Goal: Book appointment/travel/reservation

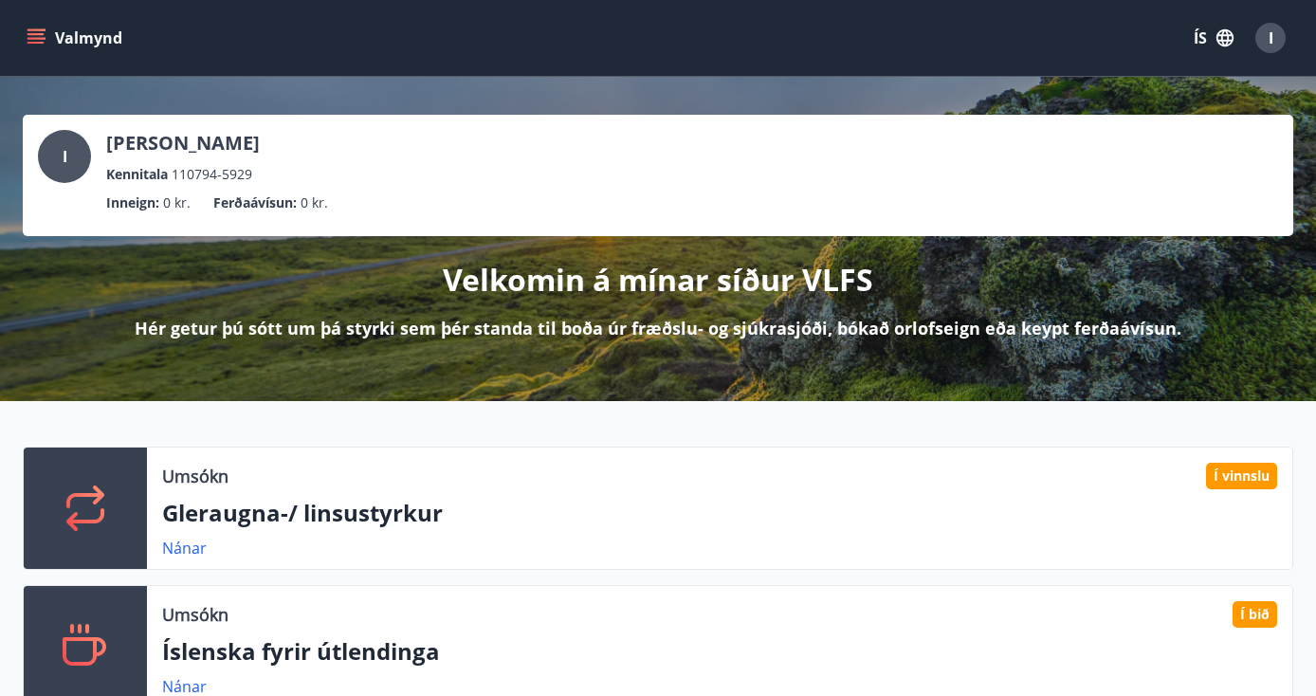
click at [1227, 39] on icon "button" at bounding box center [1225, 37] width 21 height 21
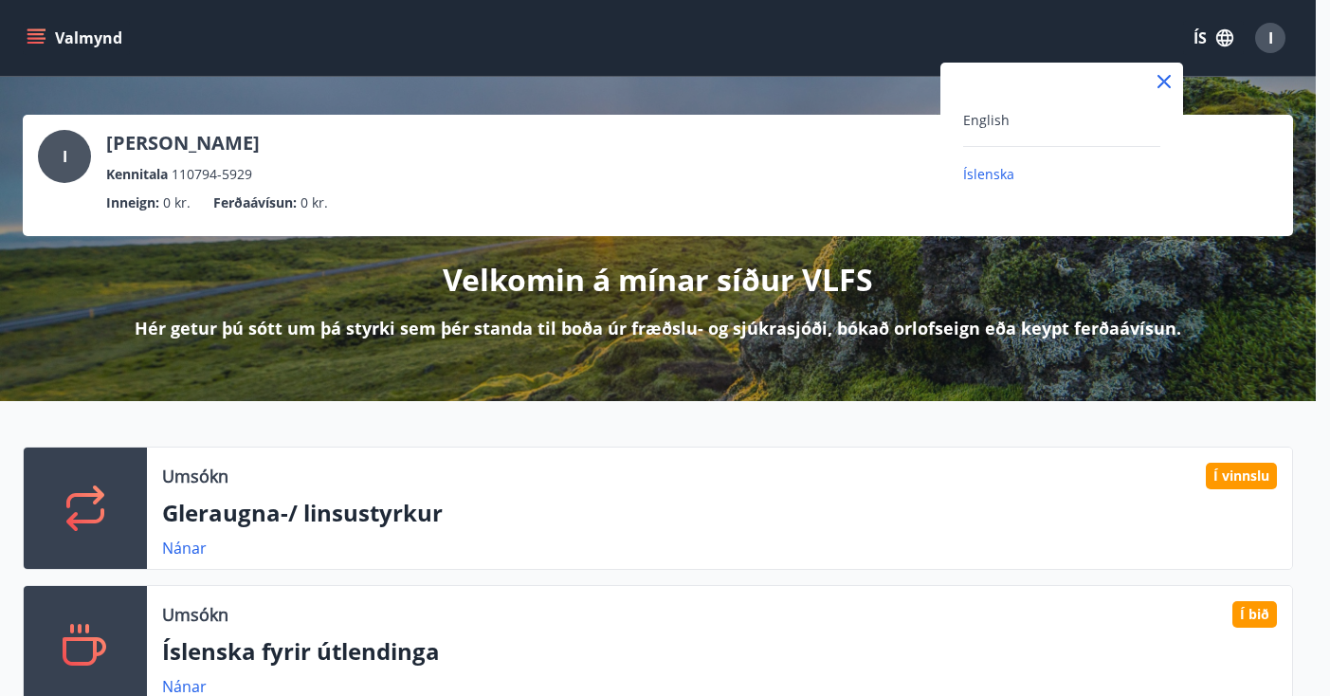
click at [1013, 109] on div "English" at bounding box center [1061, 119] width 197 height 23
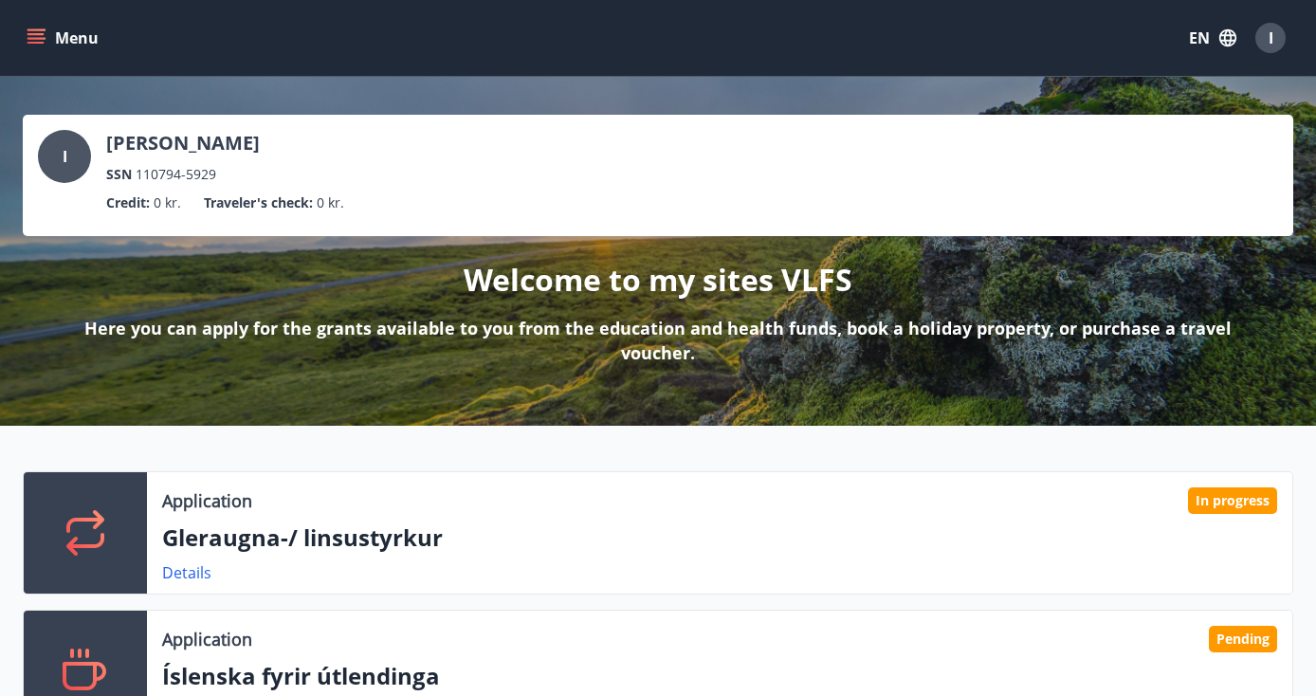
scroll to position [192, 0]
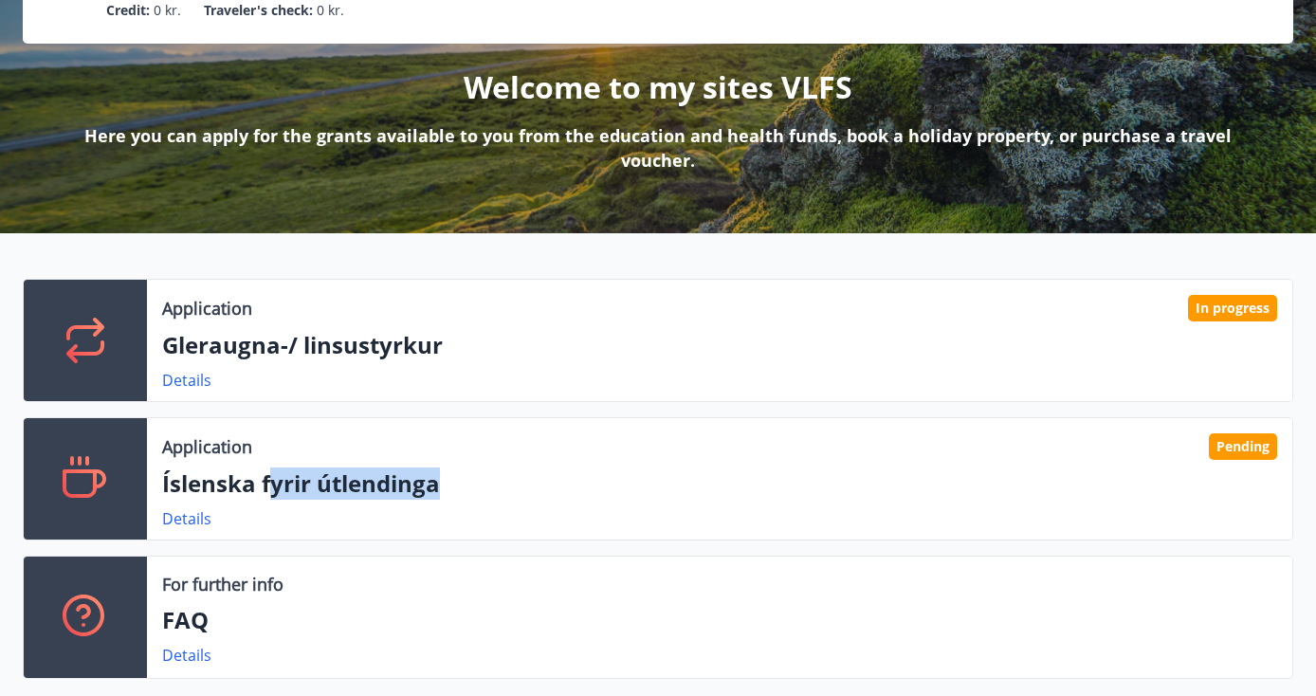
drag, startPoint x: 267, startPoint y: 476, endPoint x: 503, endPoint y: 480, distance: 236.1
click at [503, 480] on p "Íslenska fyrir útlendinga" at bounding box center [719, 483] width 1115 height 32
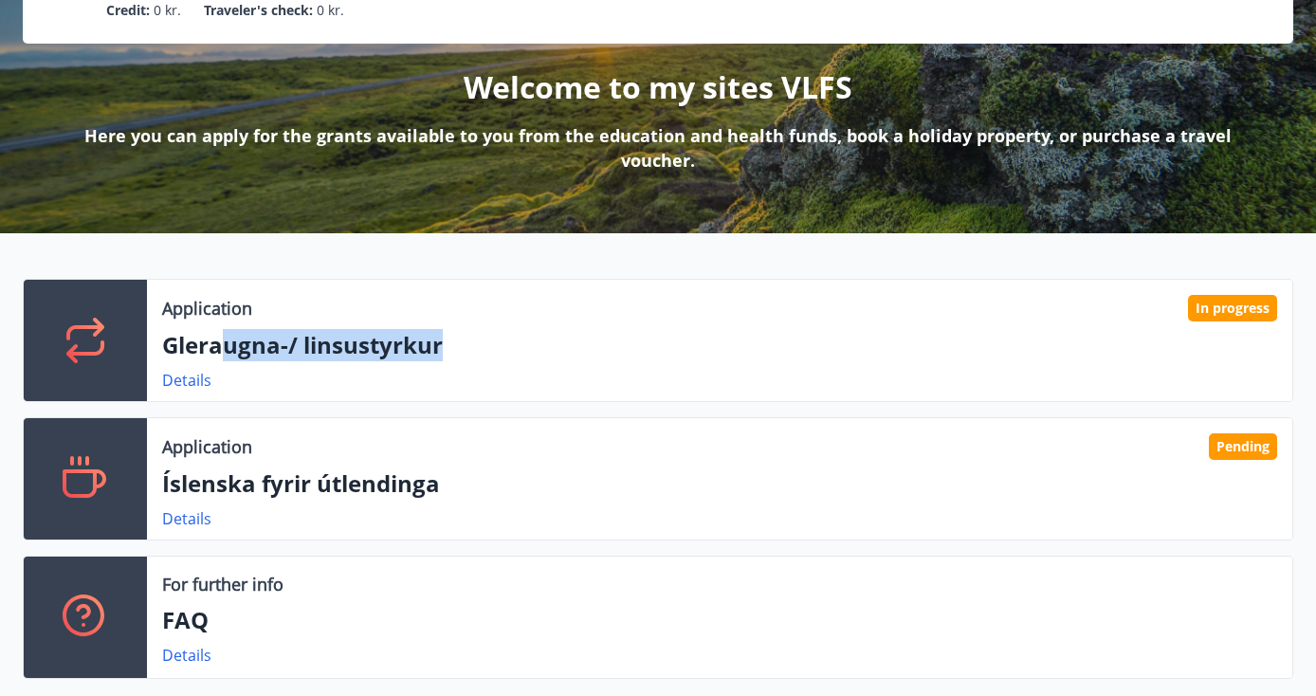
drag, startPoint x: 219, startPoint y: 336, endPoint x: 684, endPoint y: 345, distance: 464.7
click at [670, 345] on p "Gleraugna-/ linsustyrkur" at bounding box center [719, 345] width 1115 height 32
click at [202, 392] on div "Application In progress Gleraugna-/ linsustyrkur Details" at bounding box center [719, 340] width 1145 height 121
click at [193, 381] on link "Details" at bounding box center [186, 380] width 49 height 21
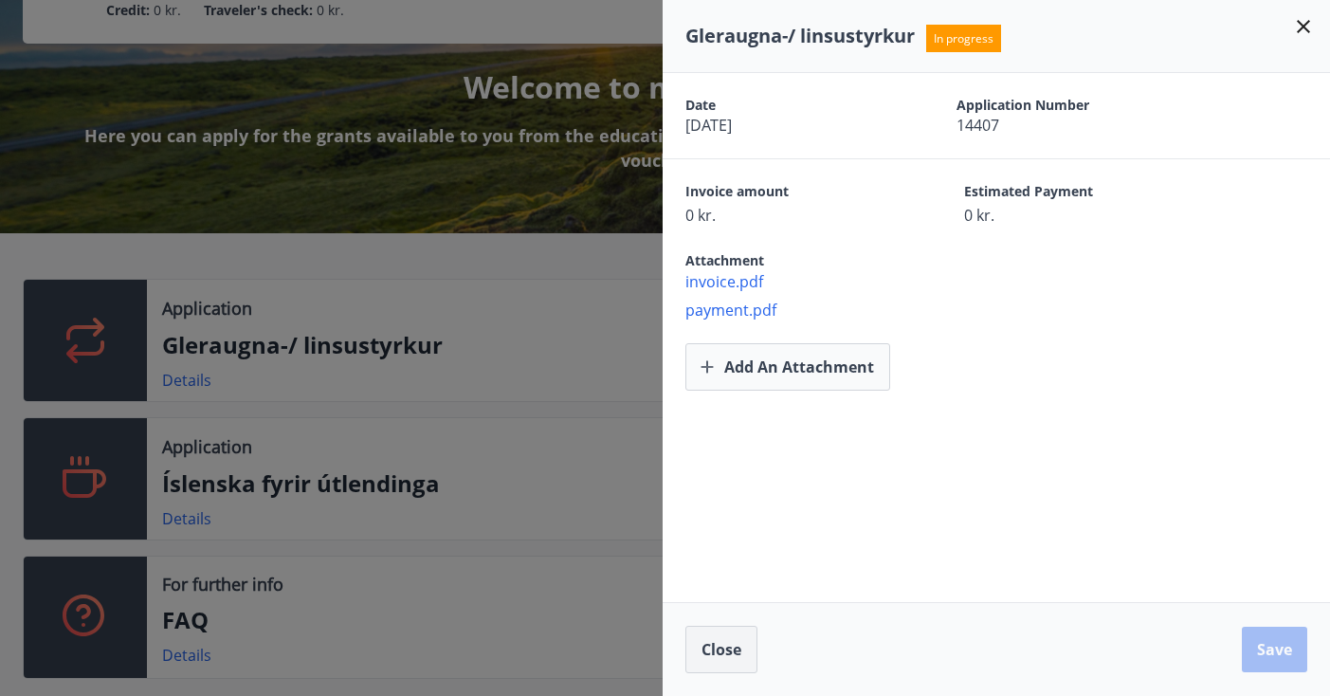
click at [723, 665] on button "Close" at bounding box center [722, 649] width 72 height 47
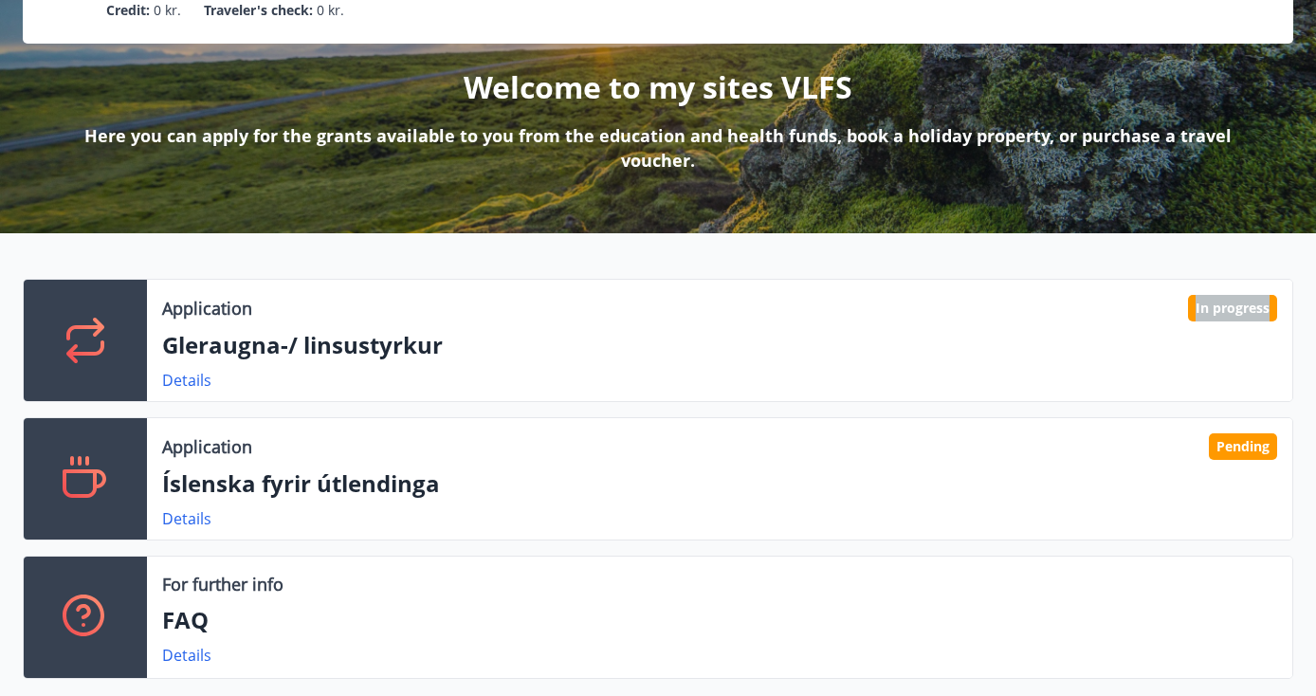
drag, startPoint x: 1176, startPoint y: 316, endPoint x: 1315, endPoint y: 315, distance: 139.4
click at [1315, 315] on div "Application In progress Gleraugna-/ linsustyrkur Details Application Pending Ís…" at bounding box center [658, 486] width 1316 height 415
drag, startPoint x: 1204, startPoint y: 454, endPoint x: 1344, endPoint y: 442, distance: 139.9
click at [1035, 473] on p "Íslenska fyrir útlendinga" at bounding box center [719, 483] width 1115 height 32
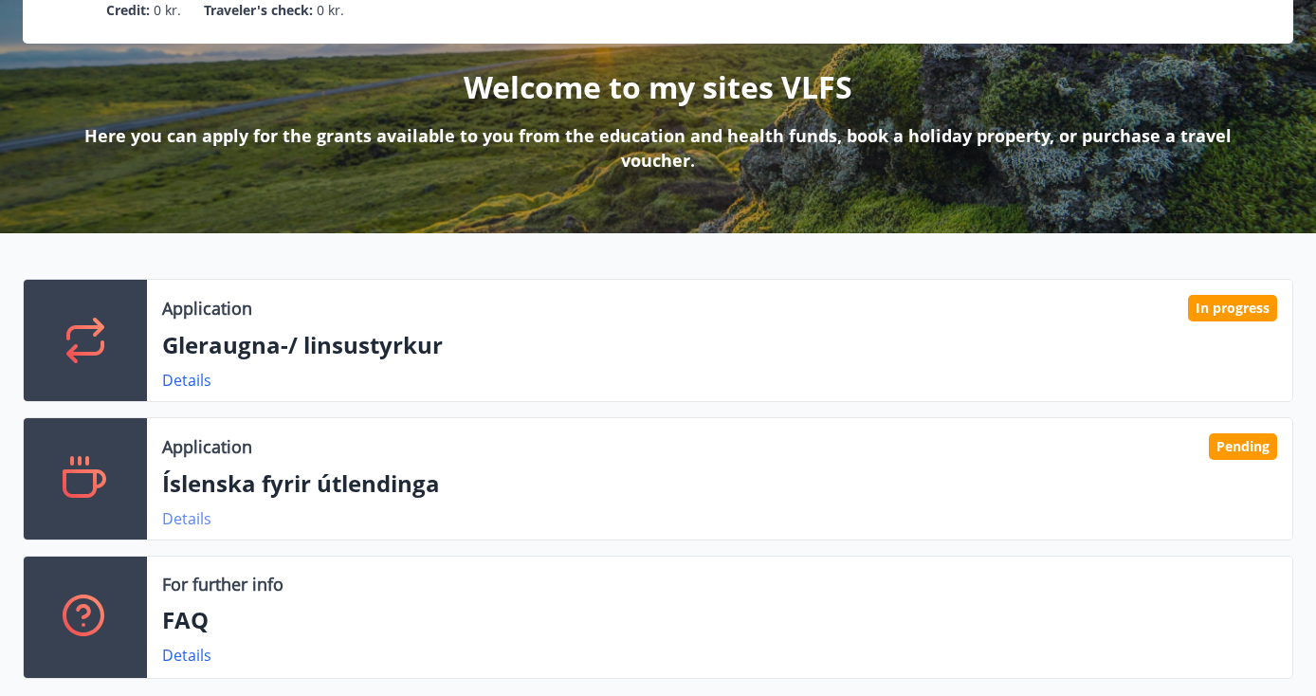
click at [202, 525] on link "Details" at bounding box center [186, 518] width 49 height 21
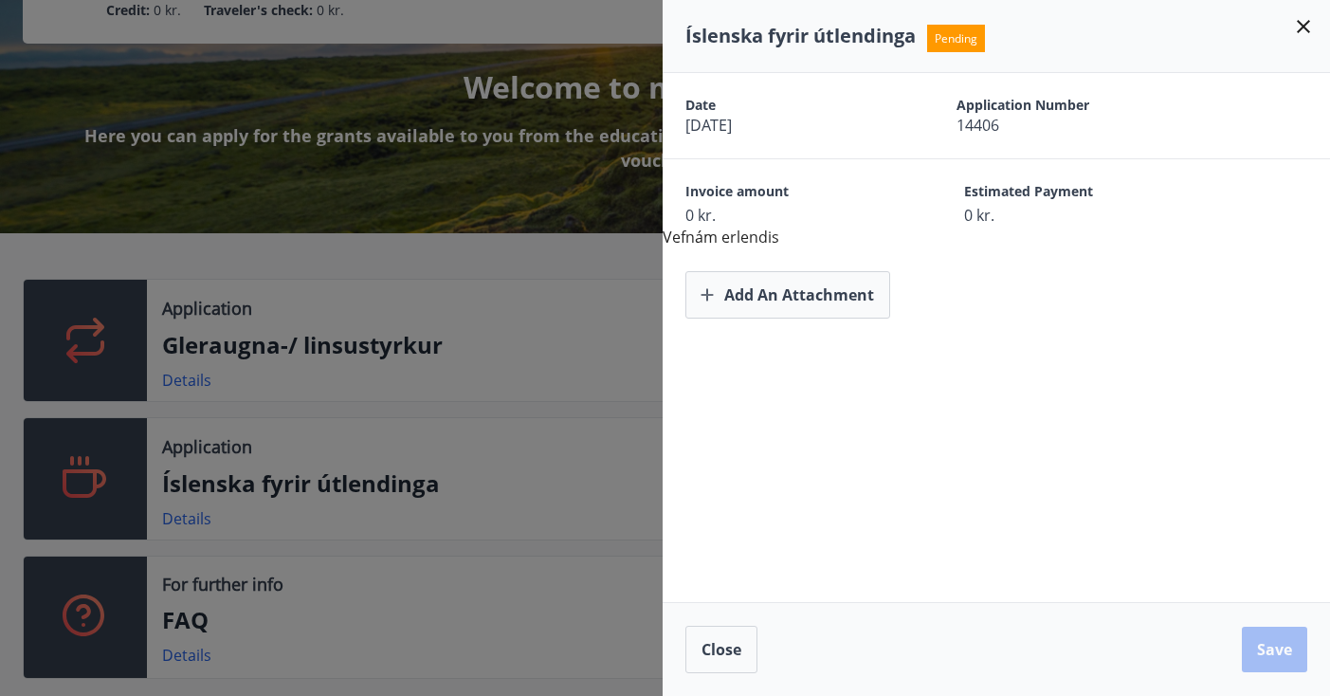
click at [529, 467] on div at bounding box center [665, 348] width 1330 height 696
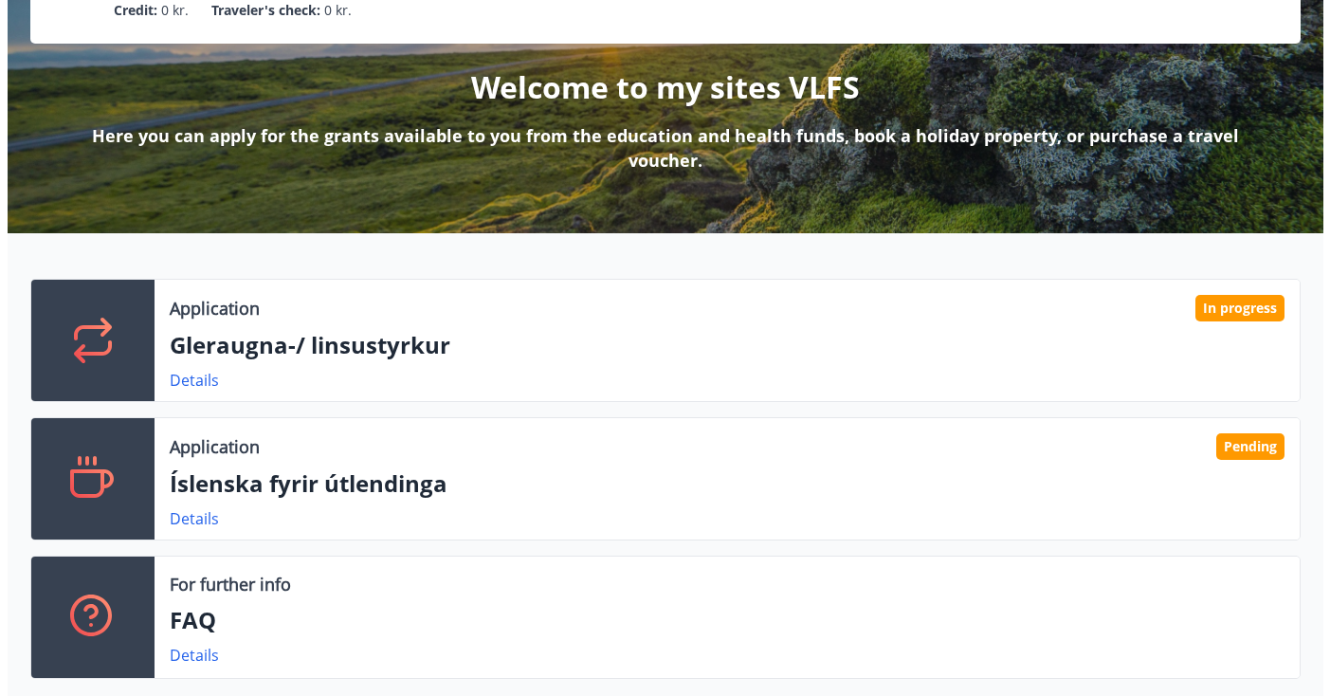
scroll to position [0, 0]
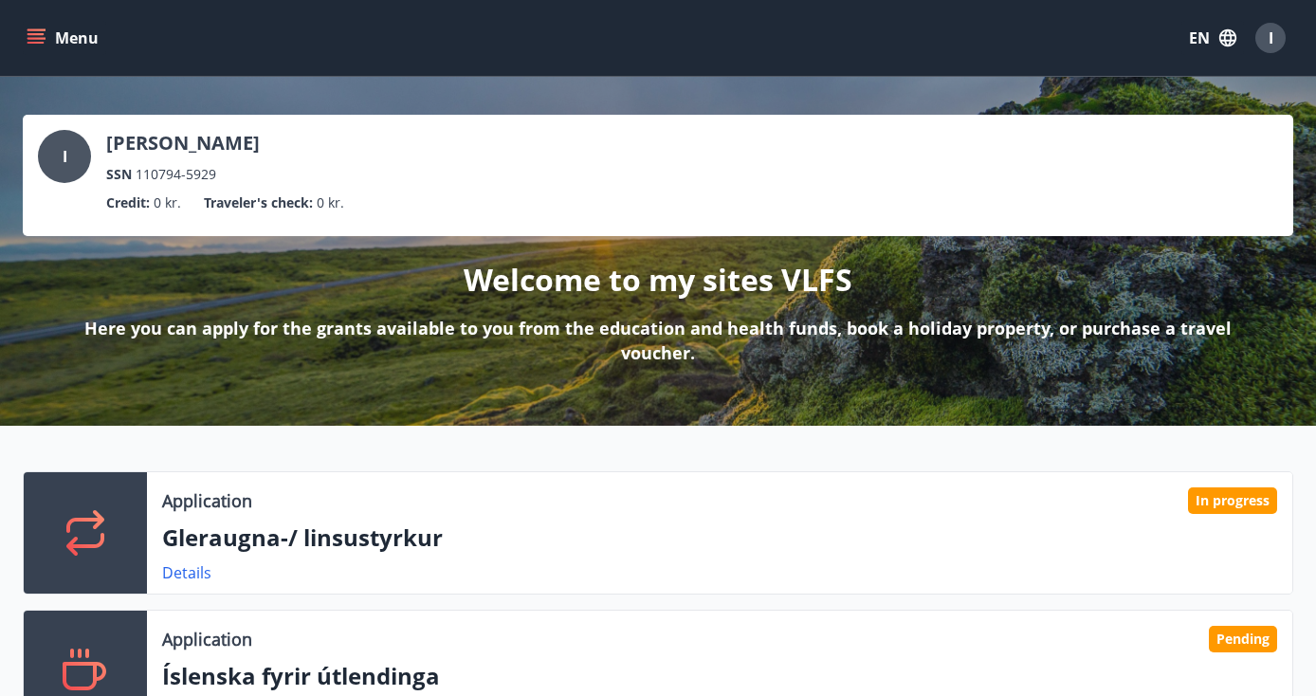
click at [1278, 33] on div "I" at bounding box center [1270, 38] width 30 height 30
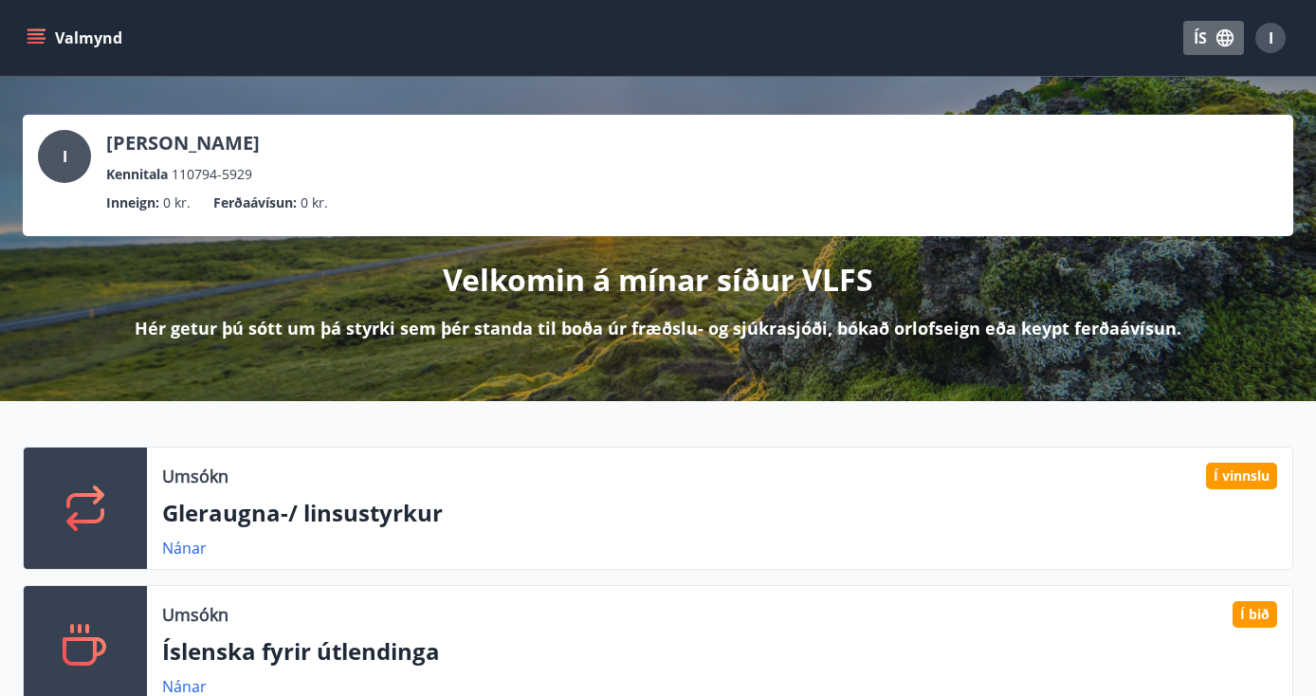
click at [1186, 46] on button "ÍS" at bounding box center [1213, 38] width 61 height 34
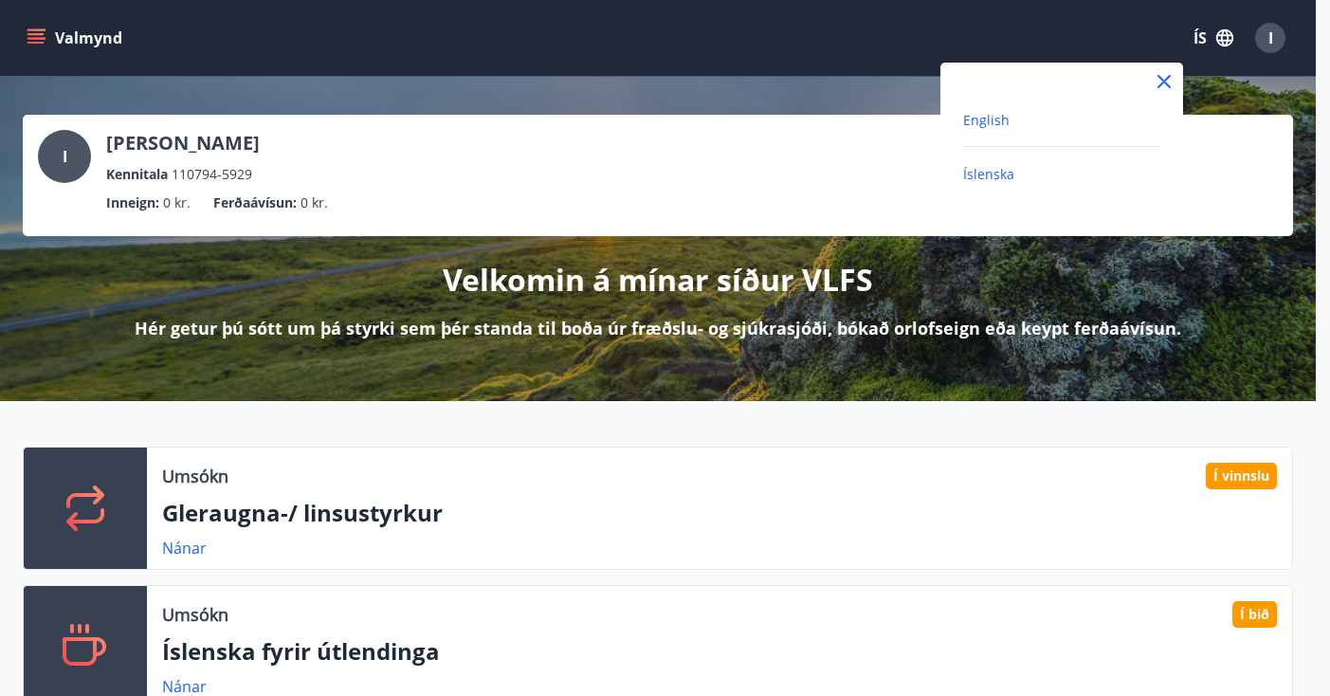
click at [971, 116] on span "English" at bounding box center [986, 120] width 46 height 18
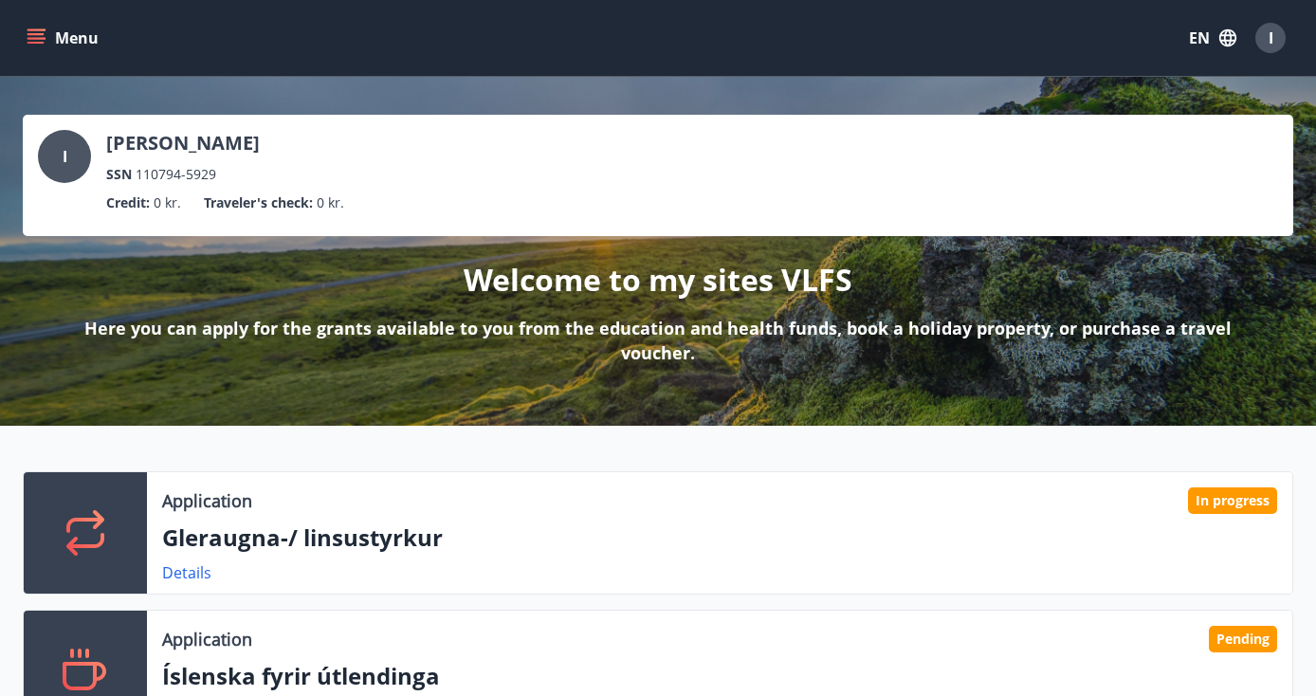
click at [26, 40] on button "Menu" at bounding box center [64, 38] width 83 height 34
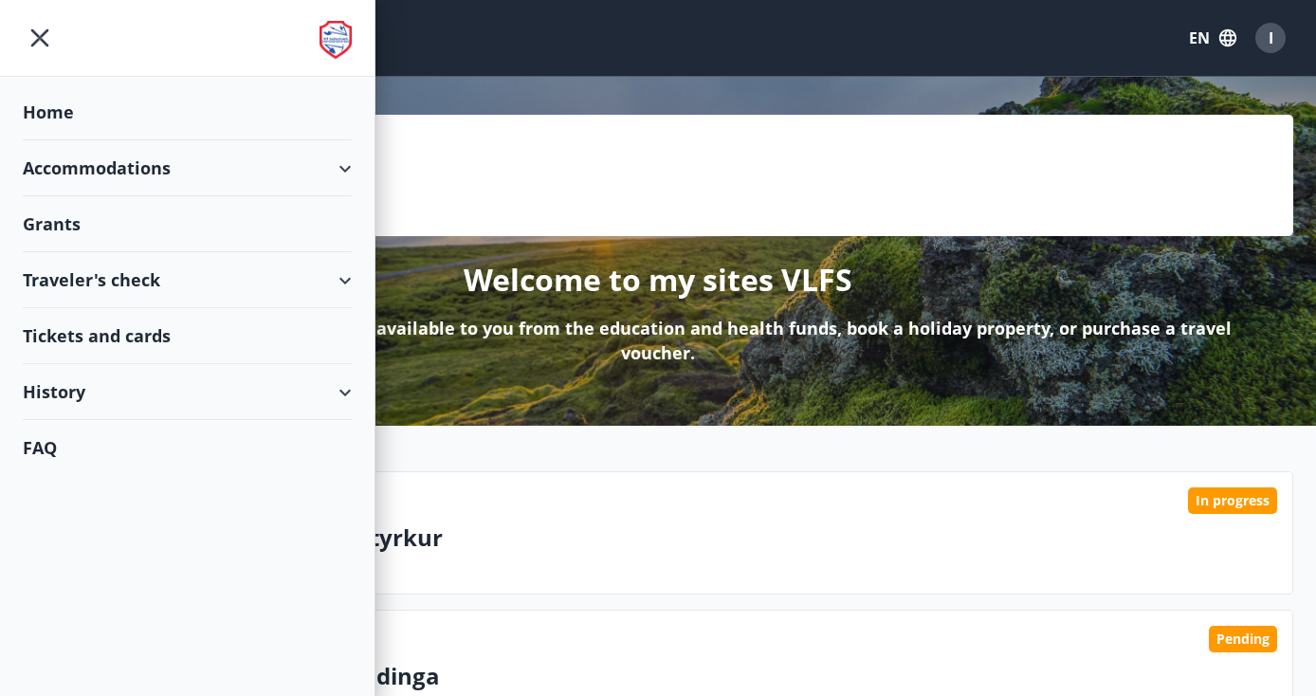
click at [78, 180] on div "Accommodations" at bounding box center [187, 168] width 329 height 56
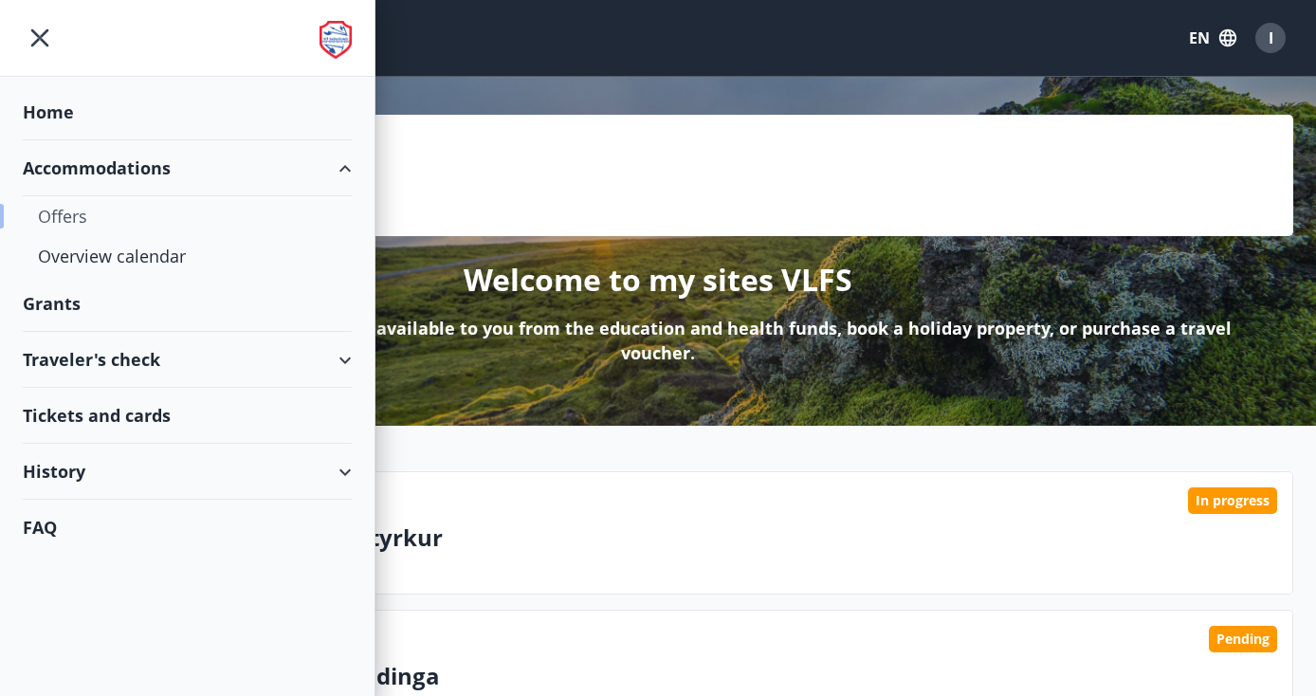
click at [77, 226] on div "Offers" at bounding box center [187, 216] width 299 height 40
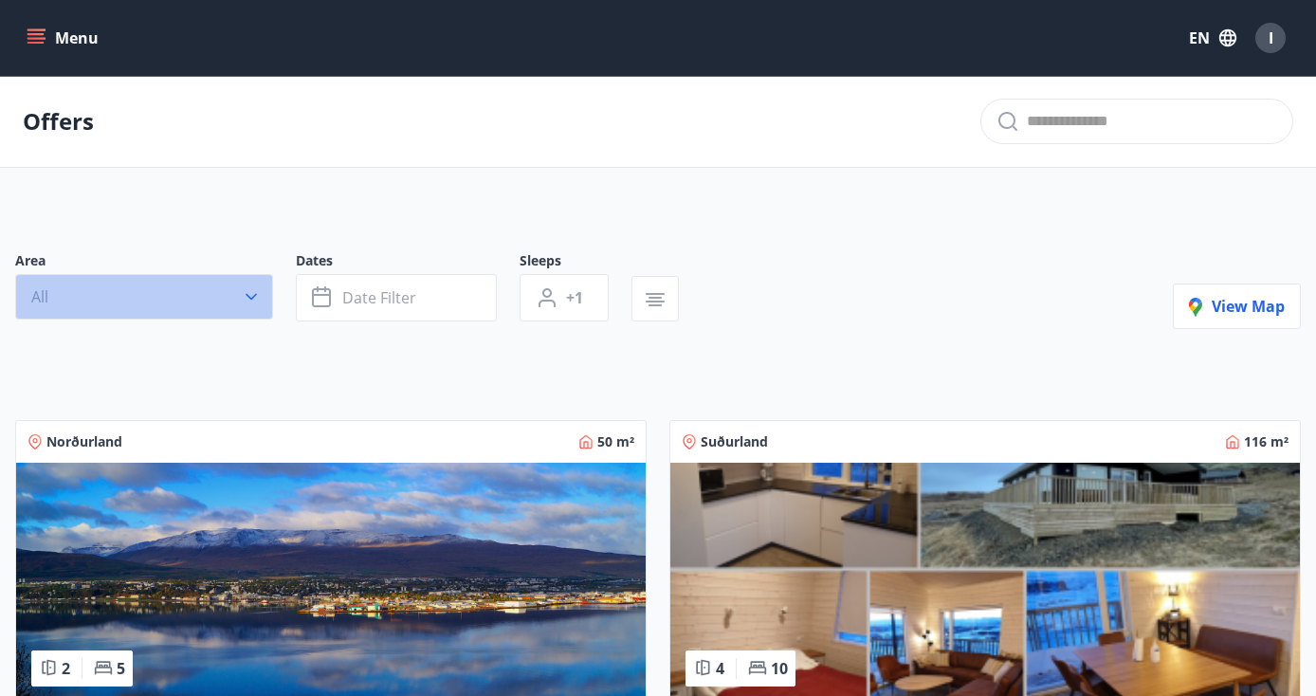
click at [128, 295] on button "All" at bounding box center [144, 297] width 258 height 46
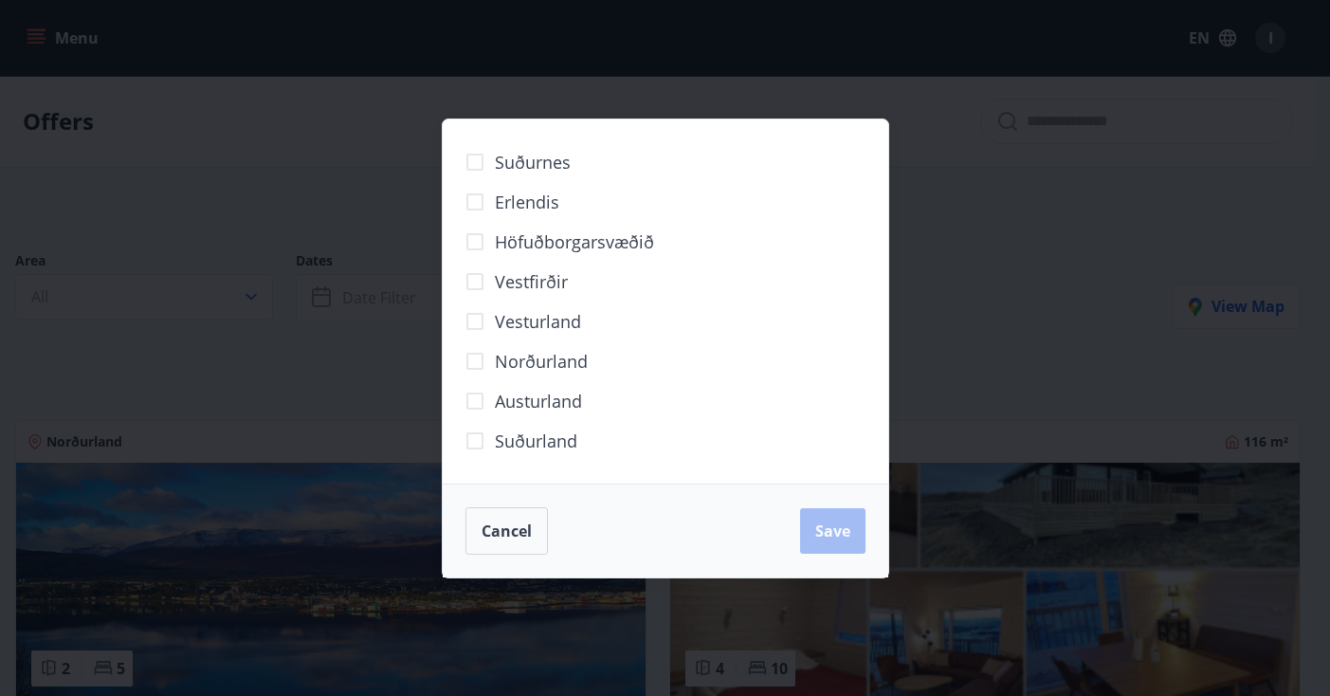
click at [607, 254] on label "Höfuðborgarsvæðið" at bounding box center [554, 242] width 199 height 40
click at [824, 540] on span "Save" at bounding box center [832, 531] width 35 height 21
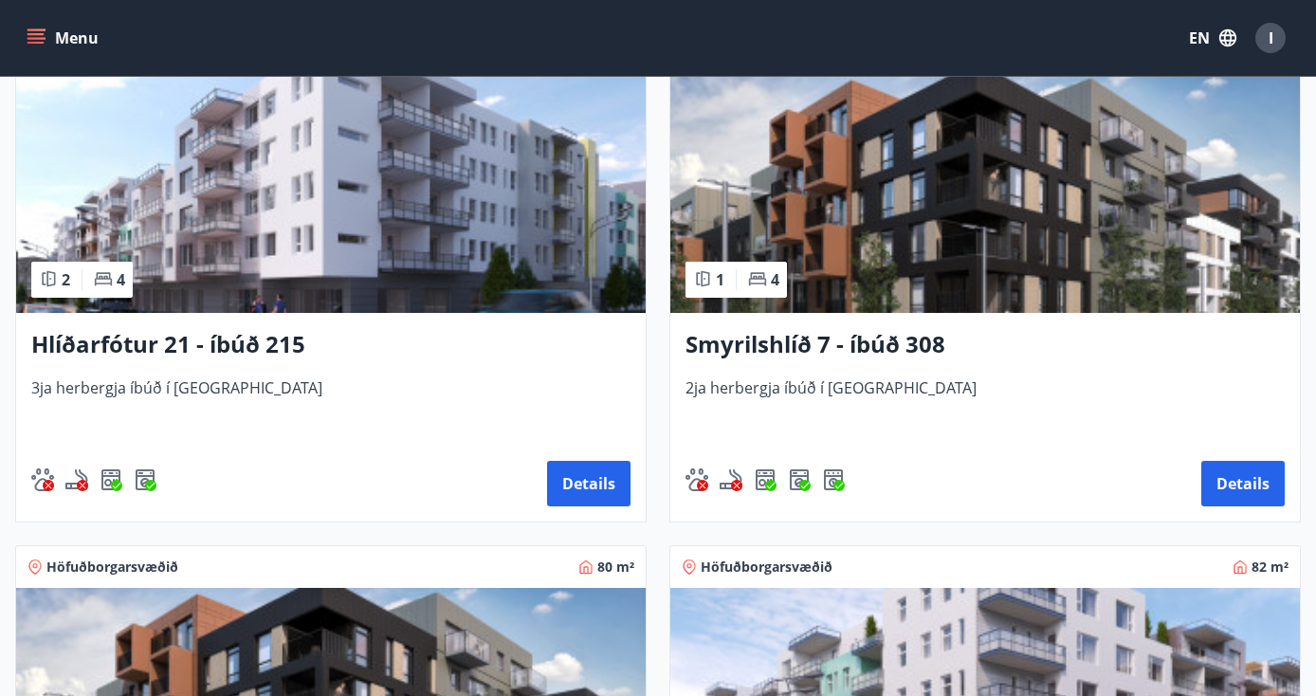
scroll to position [20, 0]
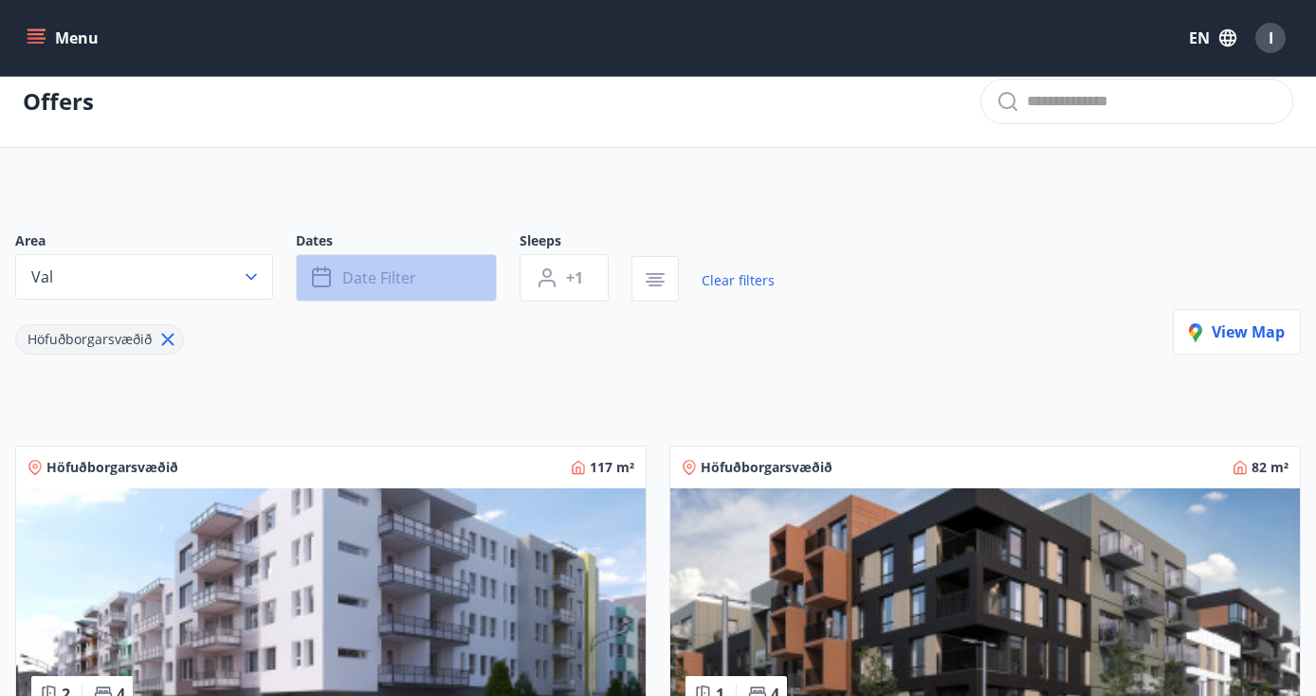
click at [375, 286] on span "Date filter" at bounding box center [379, 277] width 74 height 21
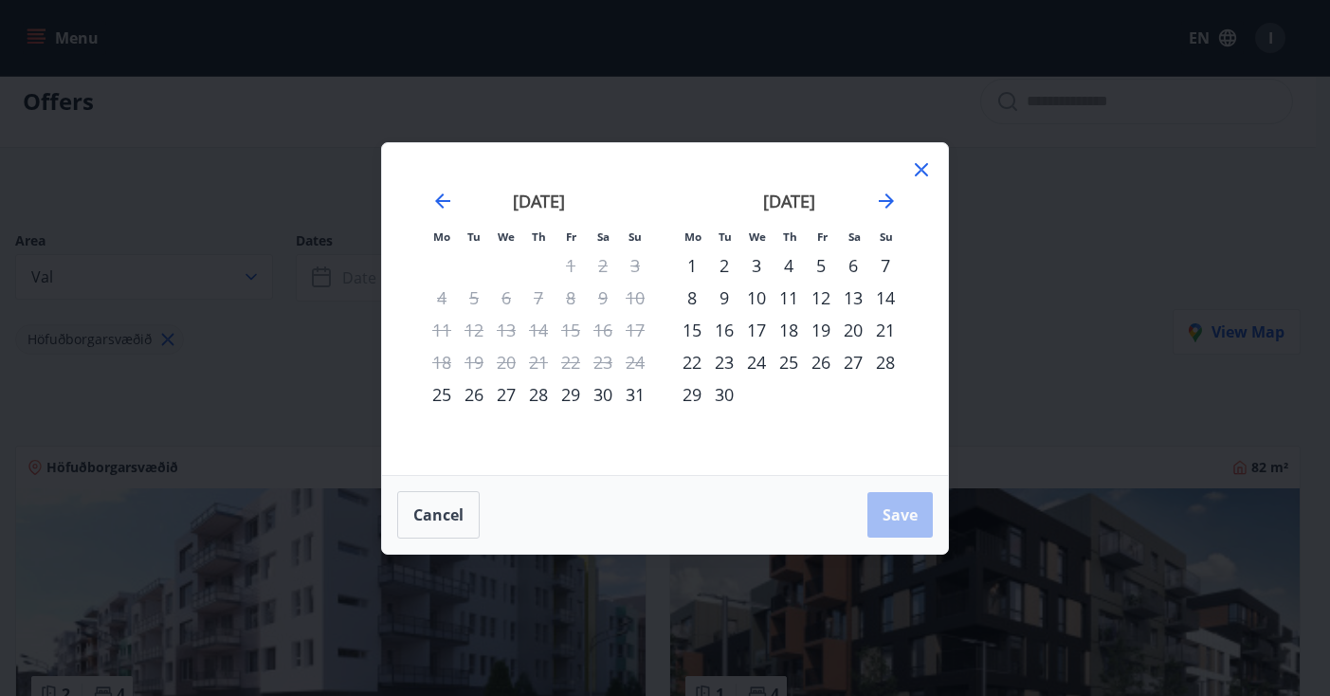
click at [851, 268] on div "6" at bounding box center [853, 265] width 32 height 32
click at [789, 293] on div "11" at bounding box center [789, 298] width 32 height 32
click at [906, 510] on span "Save" at bounding box center [900, 514] width 35 height 21
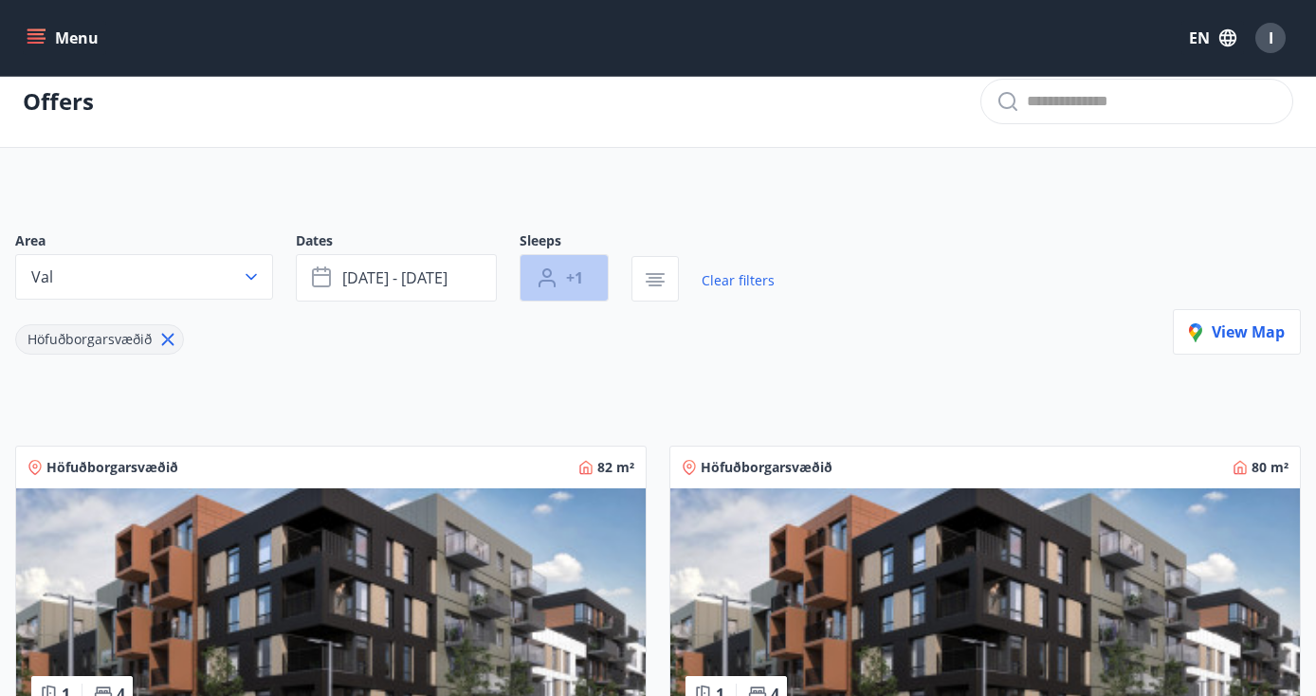
click at [575, 275] on span "+1" at bounding box center [574, 277] width 17 height 21
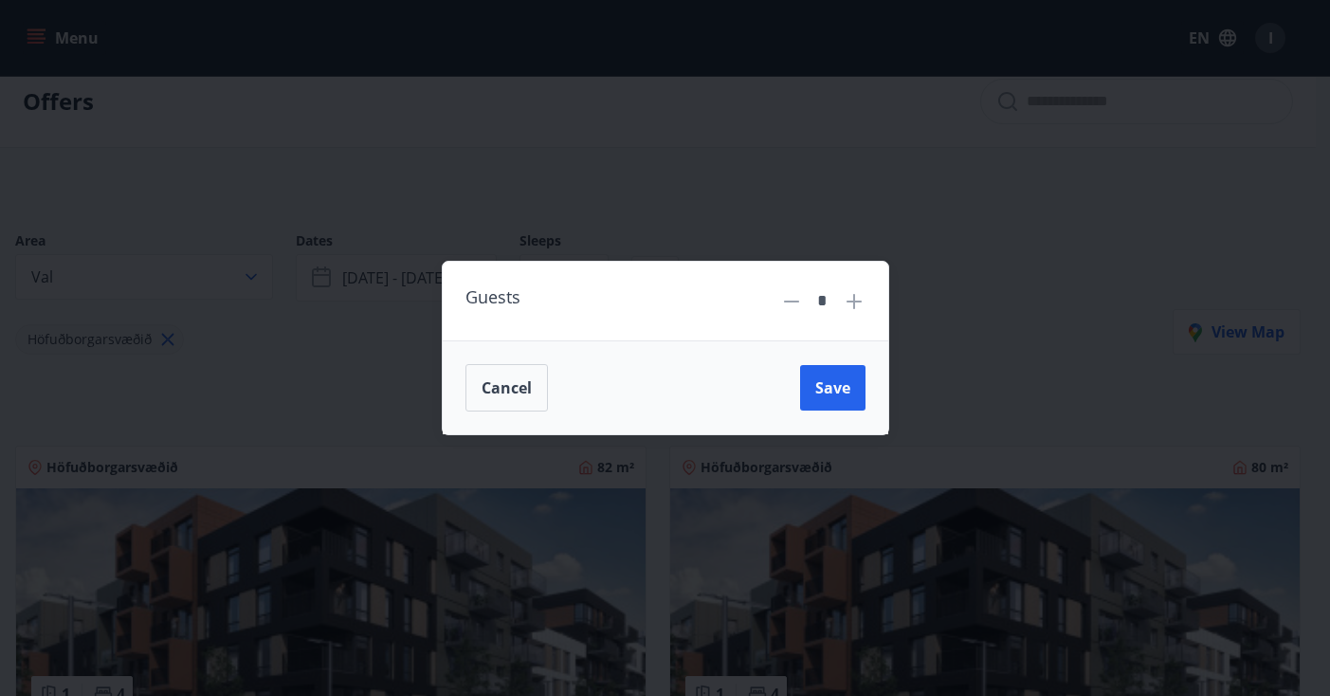
click at [870, 298] on div "Guests *" at bounding box center [666, 301] width 446 height 79
click at [863, 297] on icon at bounding box center [854, 301] width 23 height 23
type input "*"
click at [839, 394] on span "Save" at bounding box center [832, 387] width 35 height 21
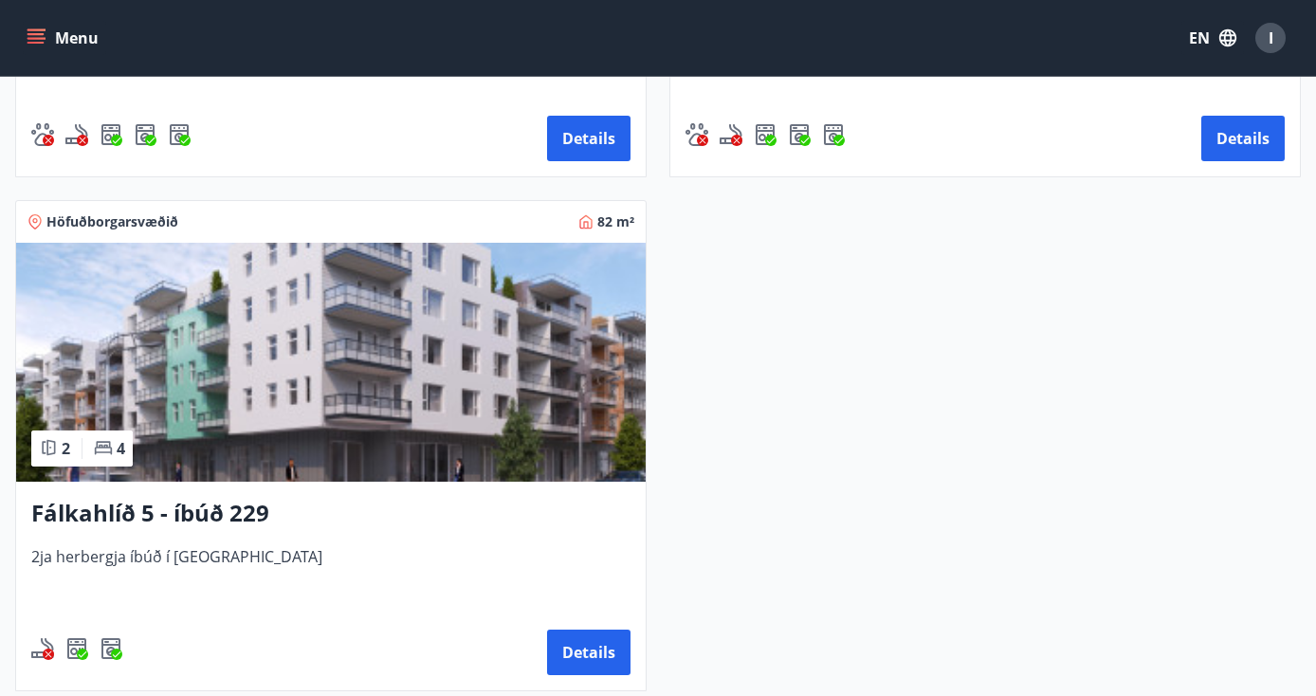
scroll to position [401, 0]
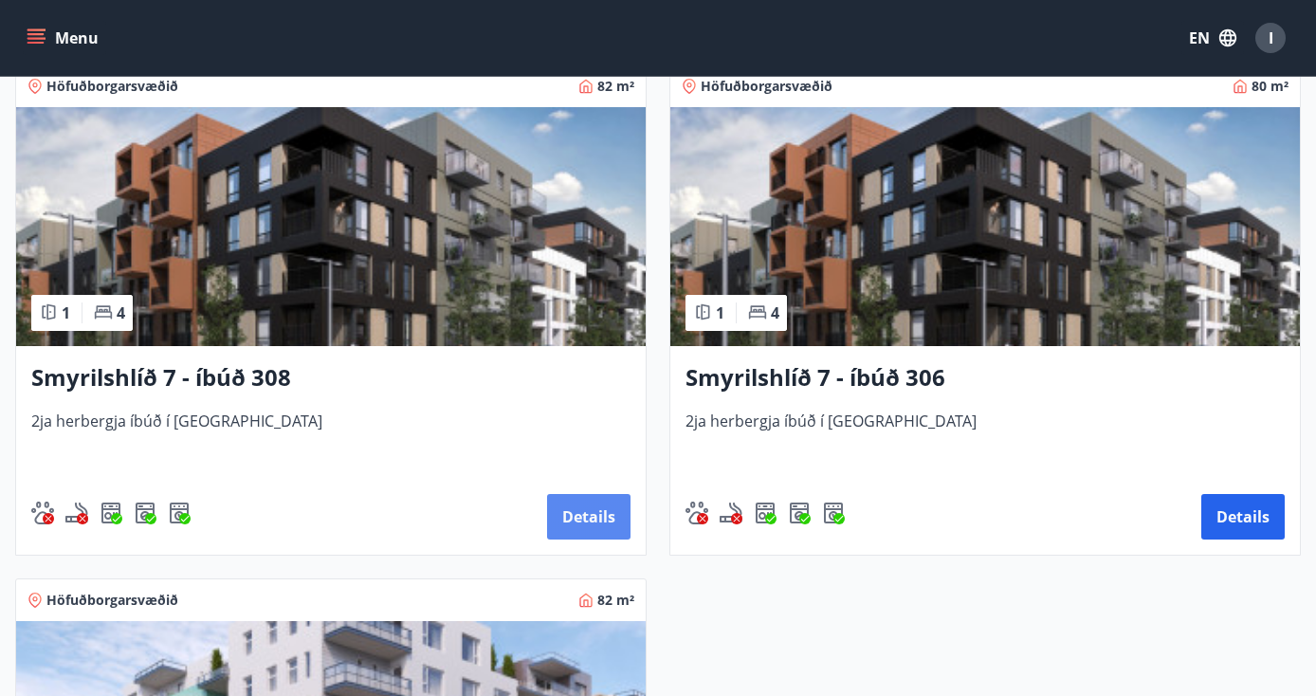
click at [616, 505] on button "Details" at bounding box center [588, 517] width 83 height 46
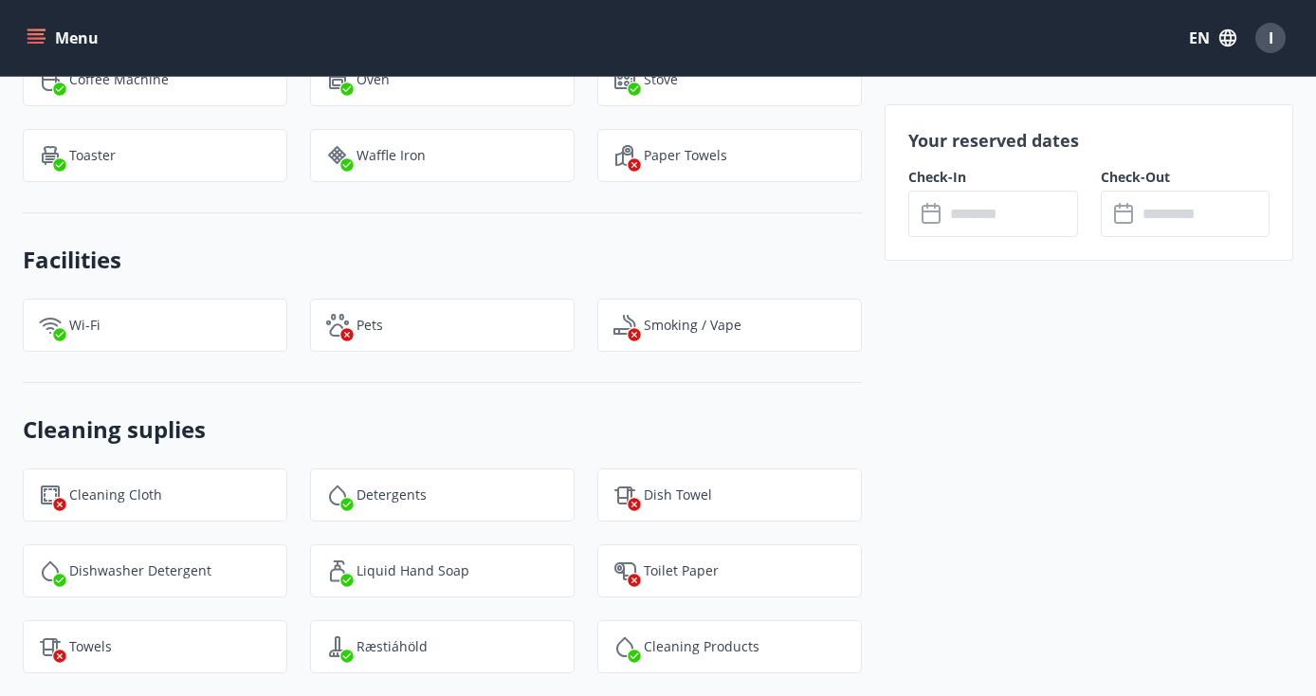
scroll to position [1919, 0]
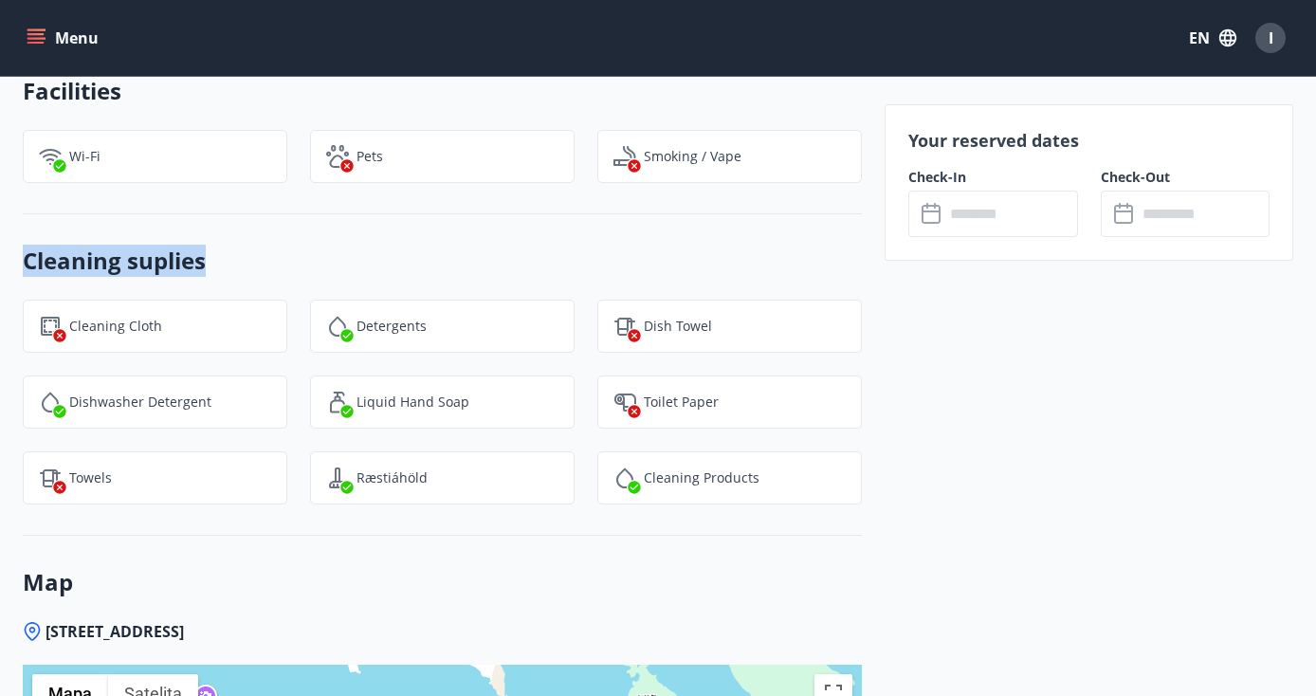
drag, startPoint x: 22, startPoint y: 257, endPoint x: 257, endPoint y: 256, distance: 235.1
click at [233, 284] on div "Cleaning Cloth" at bounding box center [143, 315] width 287 height 76
drag, startPoint x: 351, startPoint y: 325, endPoint x: 499, endPoint y: 326, distance: 147.9
click at [499, 326] on div "Detergents" at bounding box center [442, 326] width 265 height 53
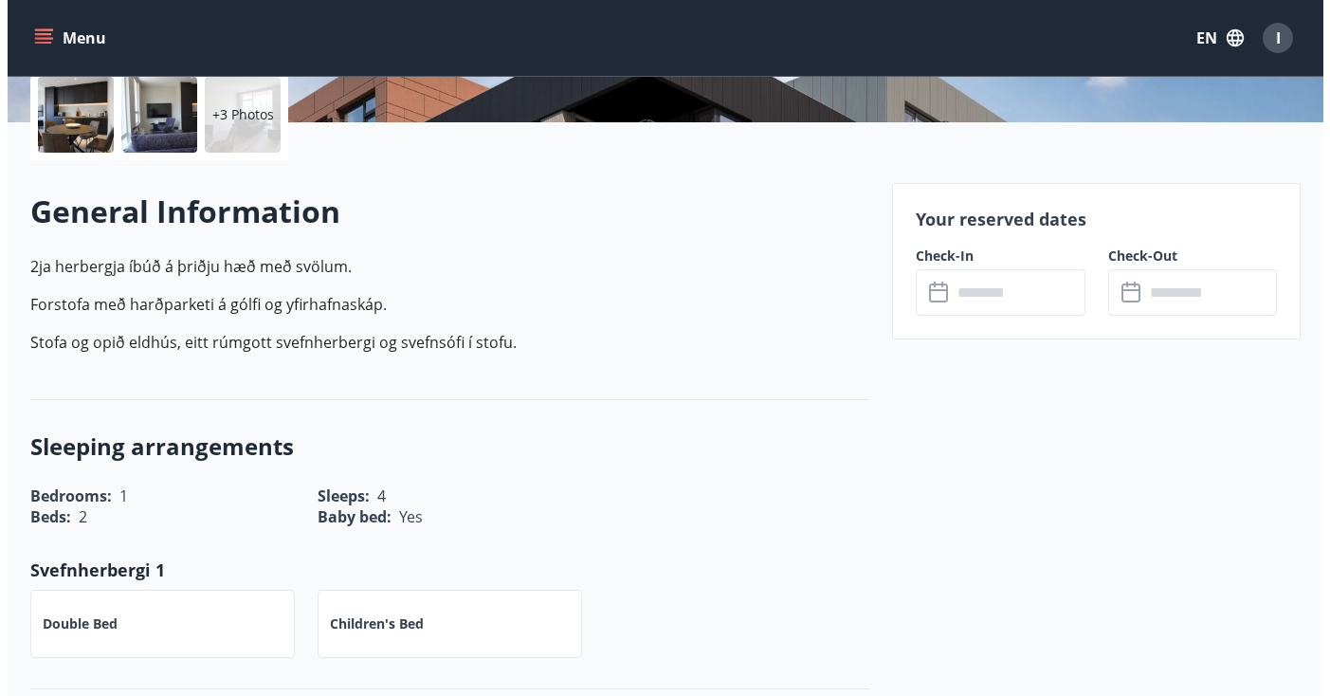
scroll to position [71, 0]
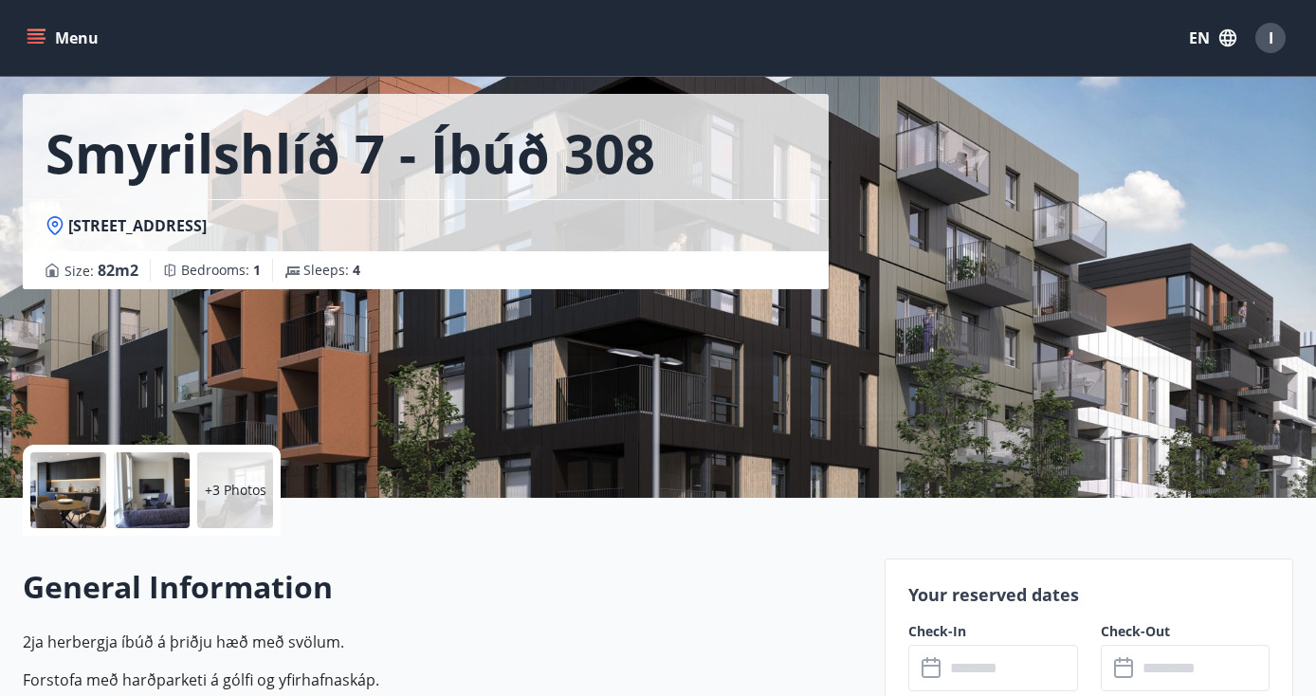
click at [85, 494] on div at bounding box center [68, 490] width 76 height 76
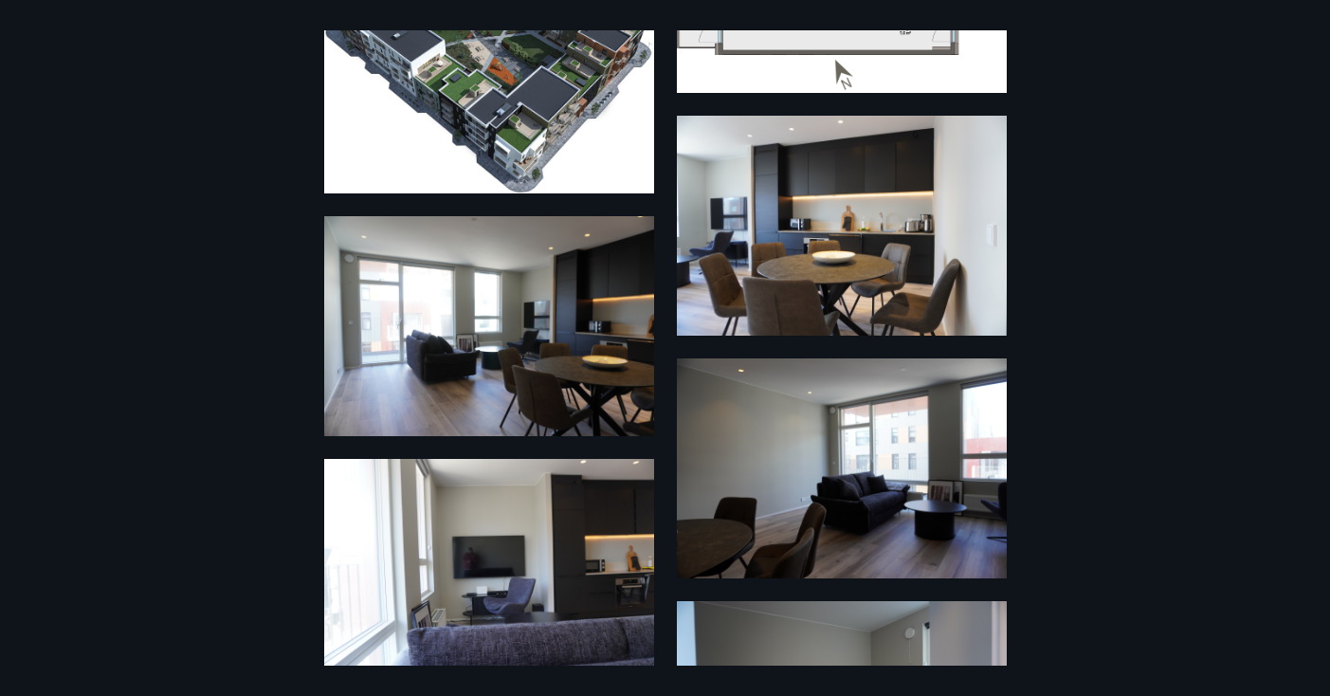
scroll to position [682, 0]
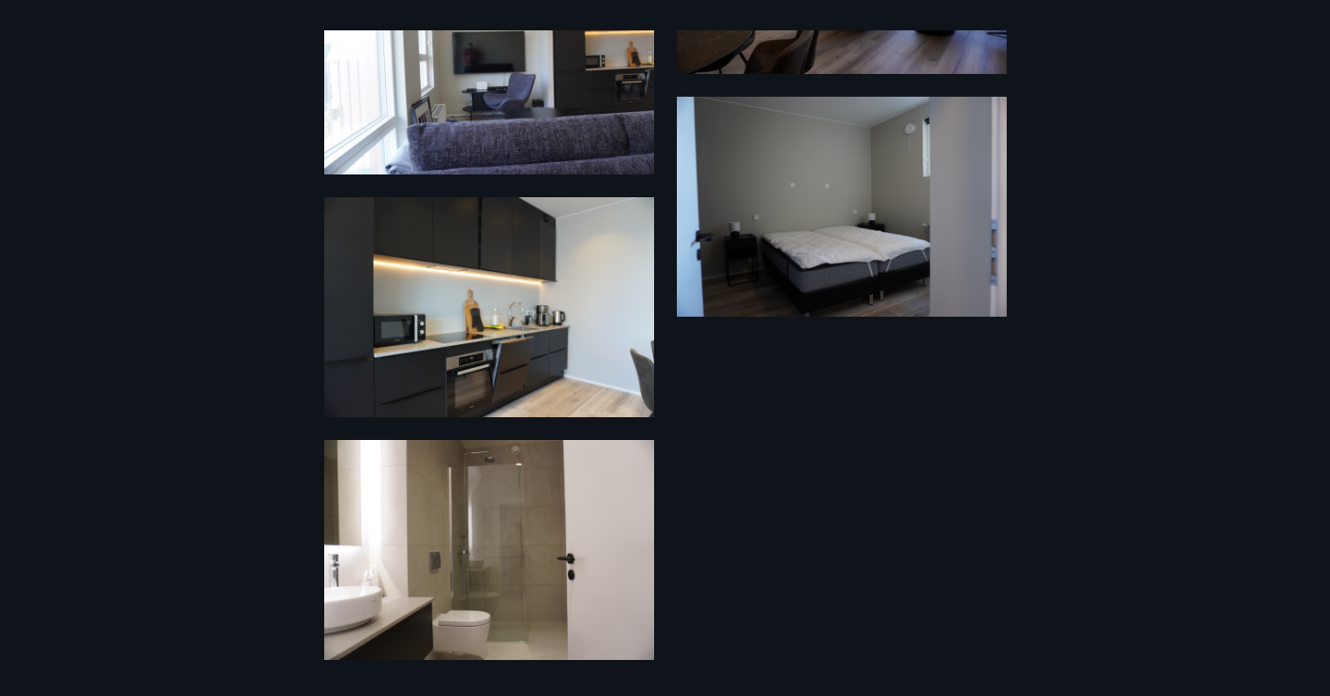
click at [514, 565] on img at bounding box center [489, 550] width 330 height 220
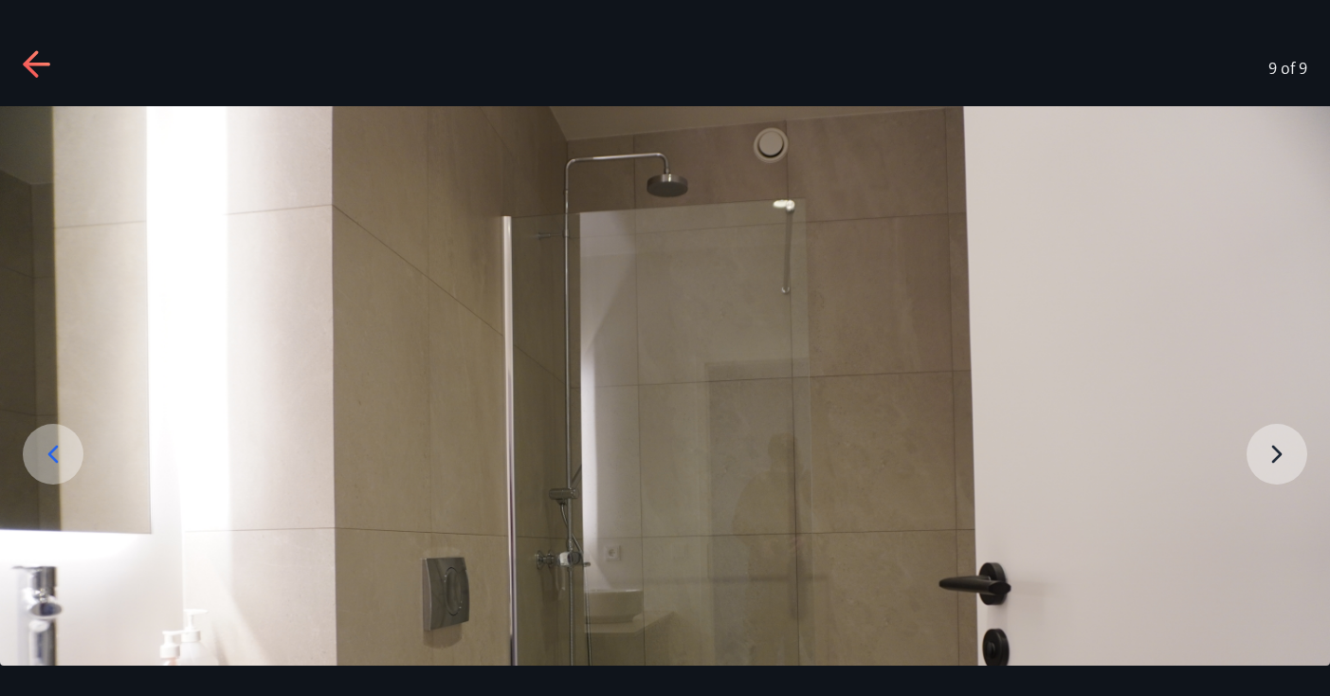
click at [1265, 459] on img at bounding box center [665, 549] width 1330 height 887
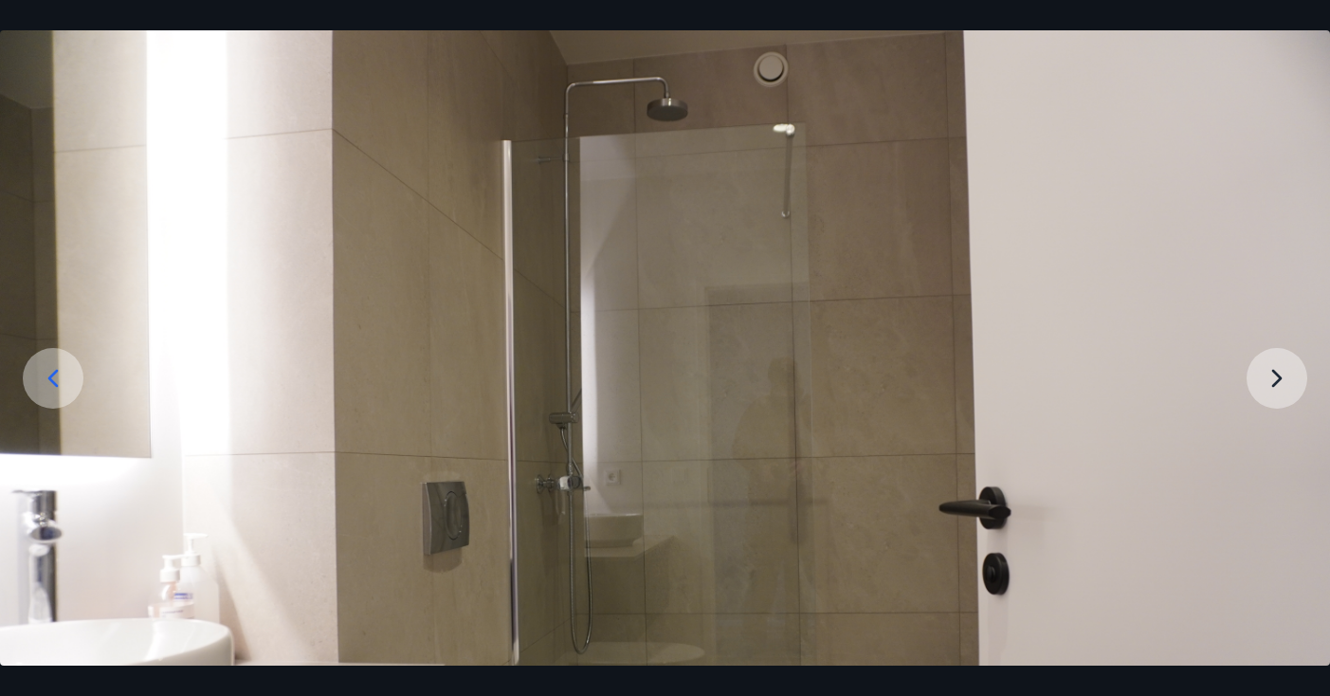
click at [1265, 459] on img at bounding box center [665, 473] width 1330 height 887
click at [1276, 448] on img at bounding box center [665, 473] width 1330 height 887
click at [1281, 378] on img at bounding box center [665, 473] width 1330 height 887
click at [60, 396] on div at bounding box center [53, 378] width 61 height 61
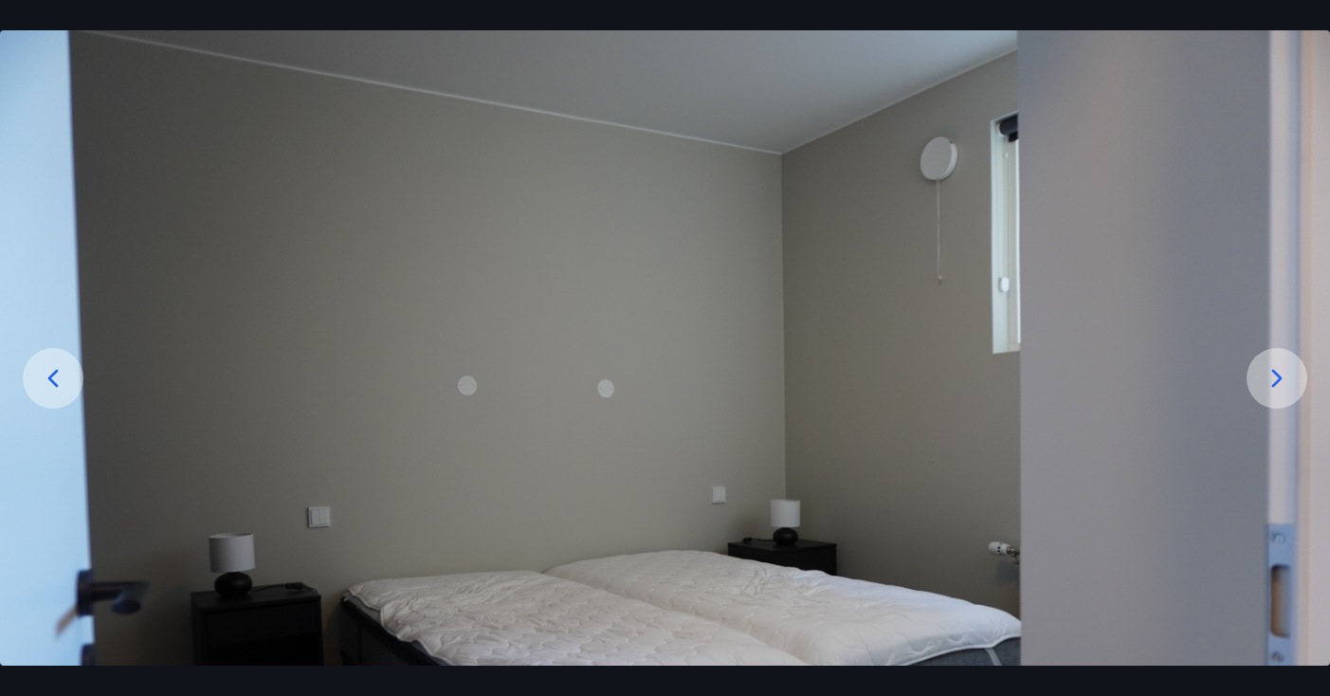
click at [60, 386] on icon at bounding box center [53, 378] width 30 height 30
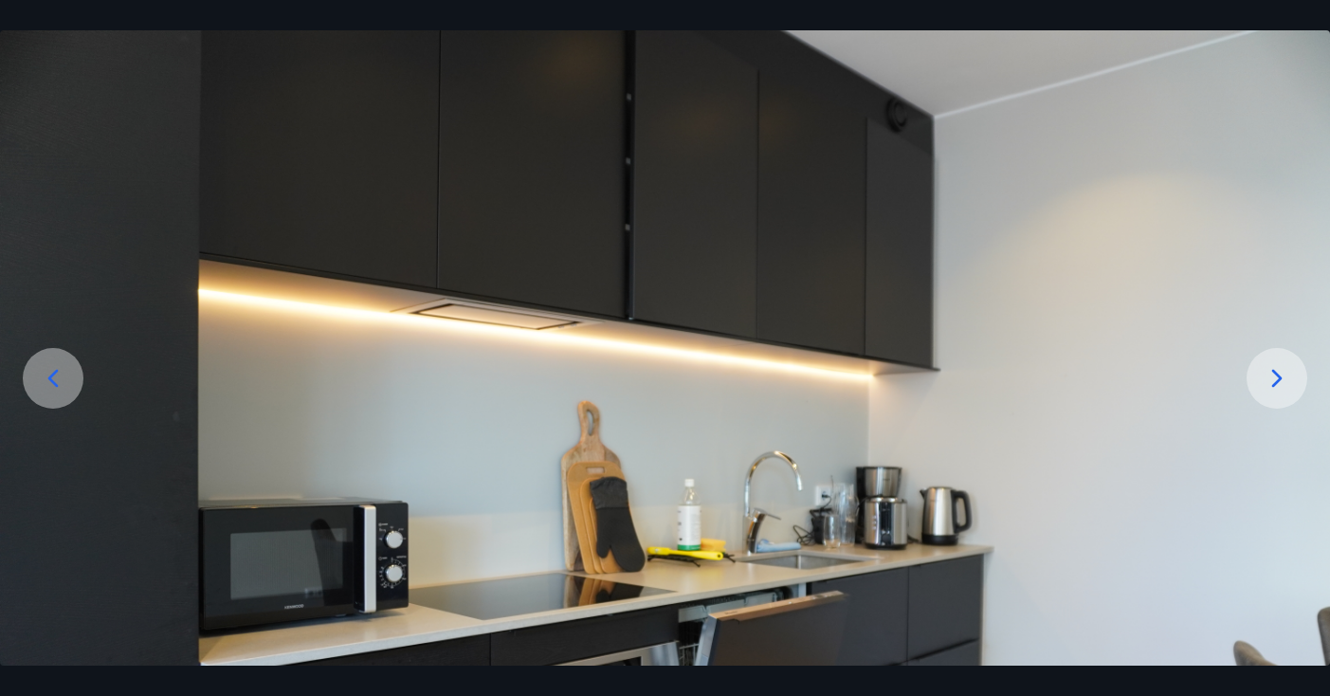
click at [60, 386] on icon at bounding box center [53, 378] width 30 height 30
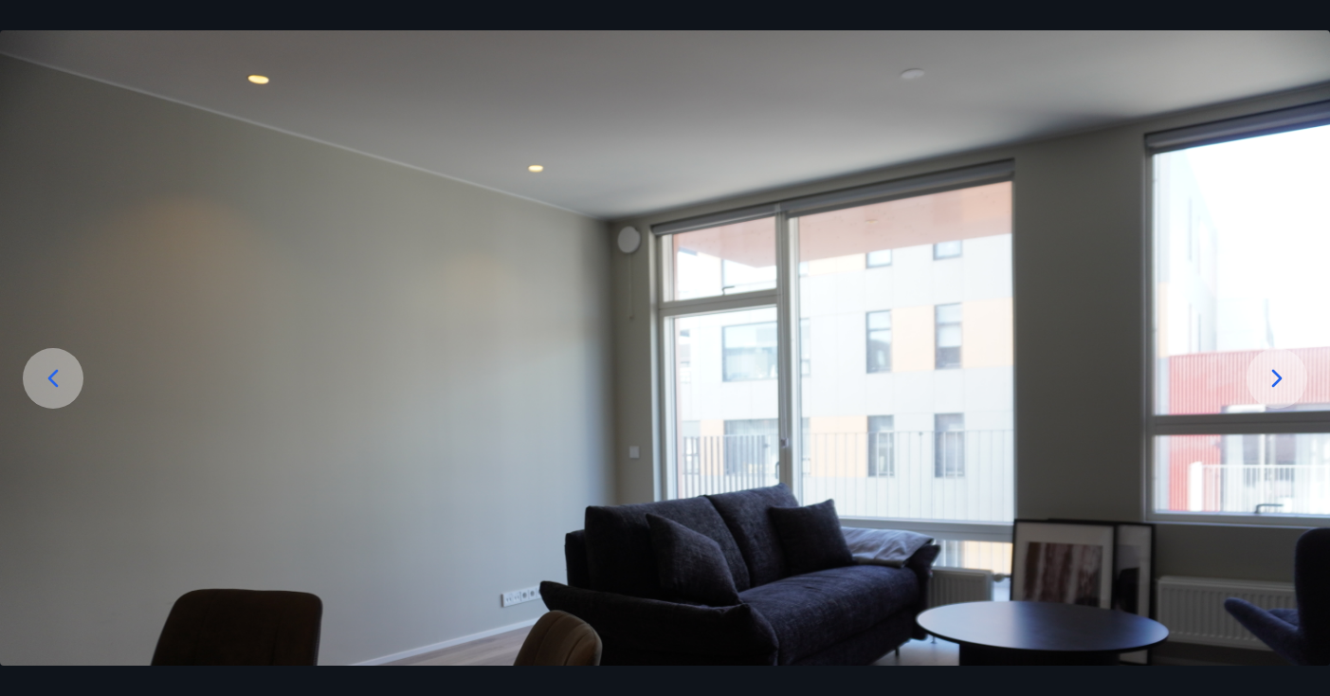
scroll to position [327, 0]
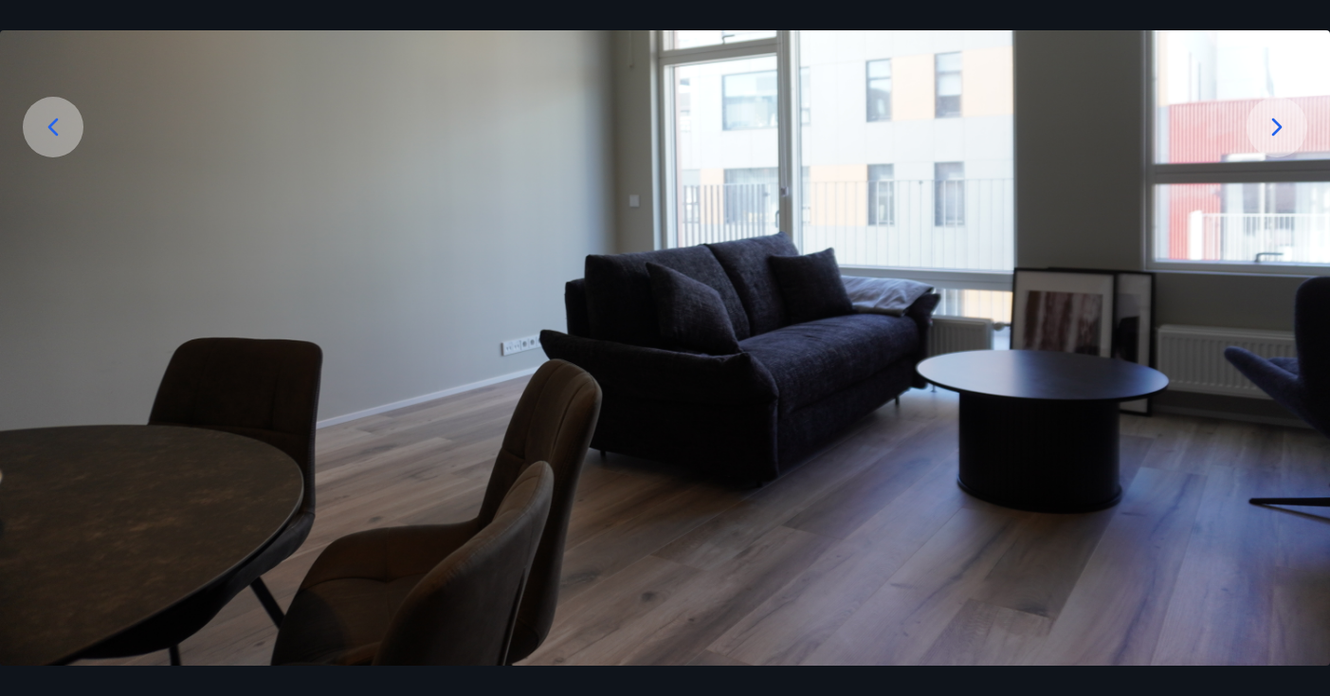
click at [1272, 144] on div at bounding box center [1277, 127] width 61 height 61
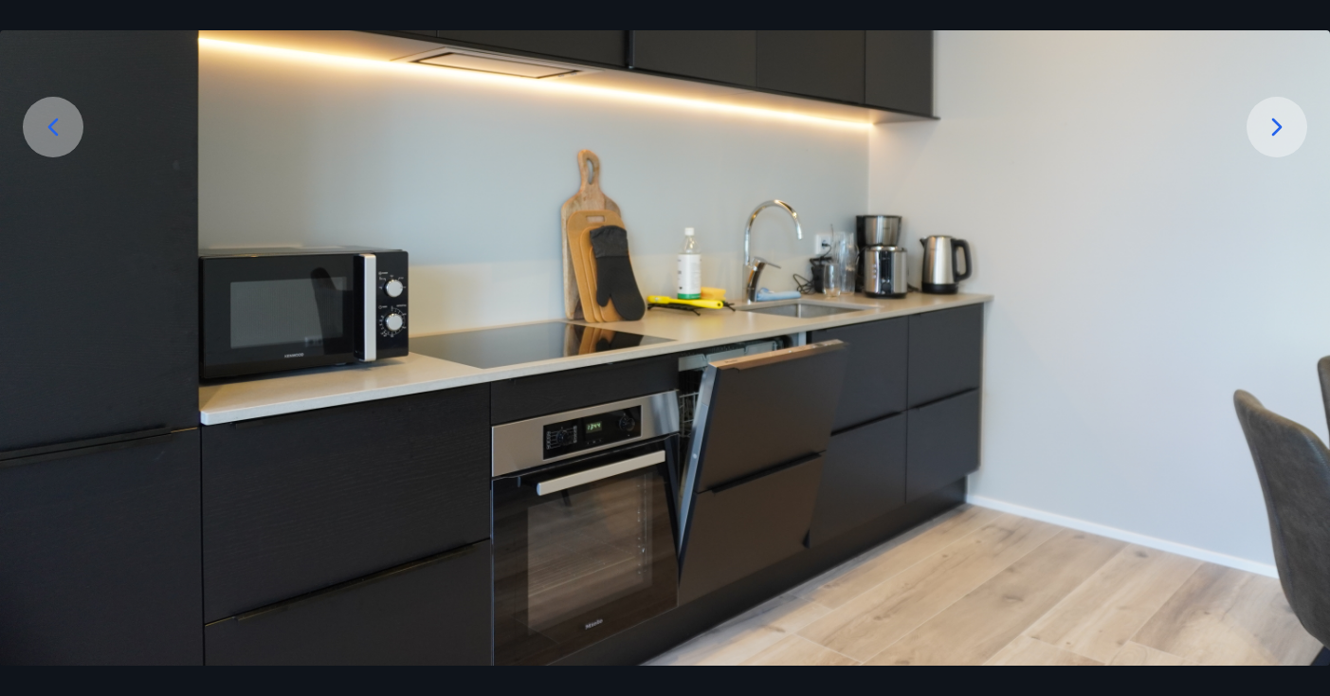
scroll to position [0, 0]
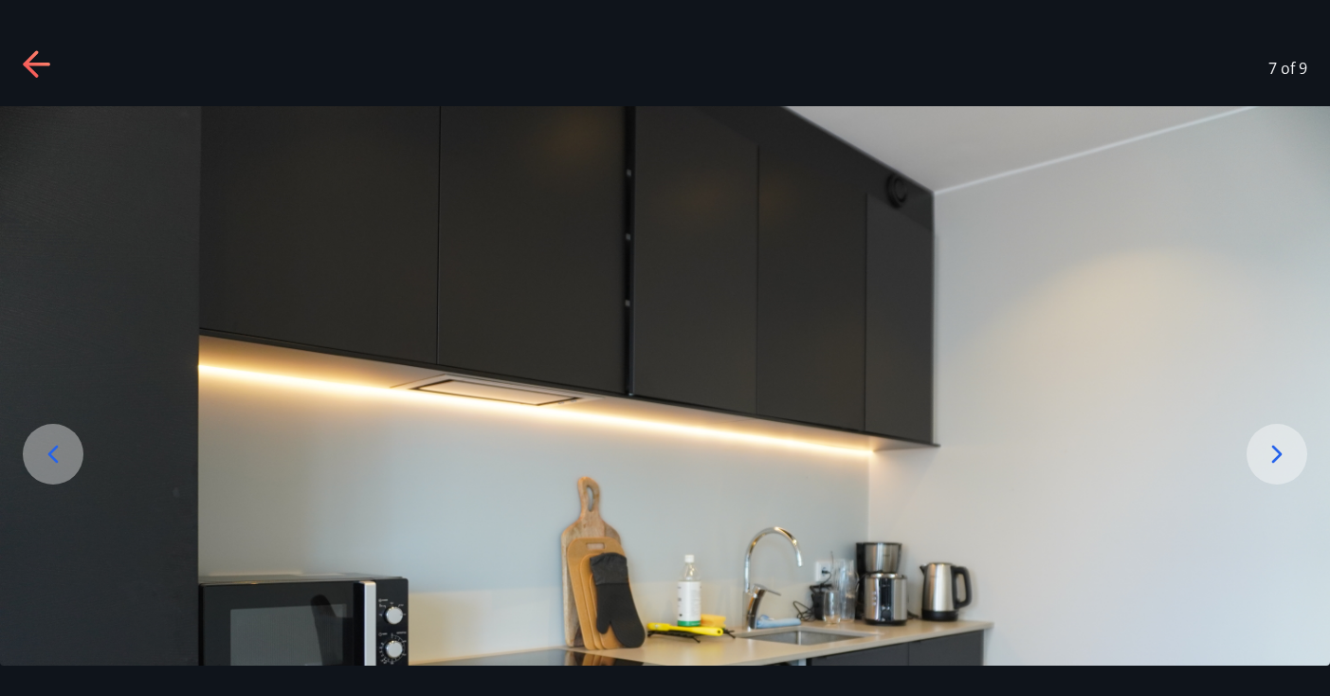
click at [36, 72] on icon at bounding box center [38, 65] width 30 height 30
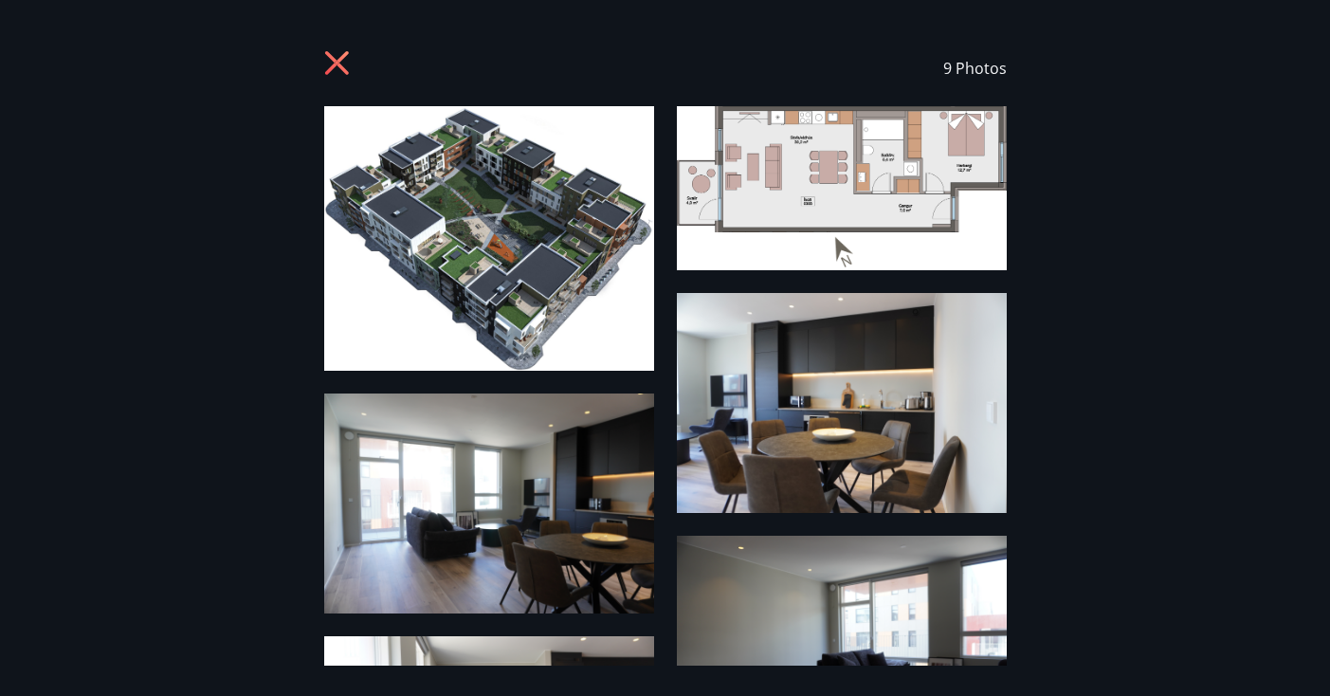
click at [329, 64] on icon at bounding box center [339, 65] width 30 height 30
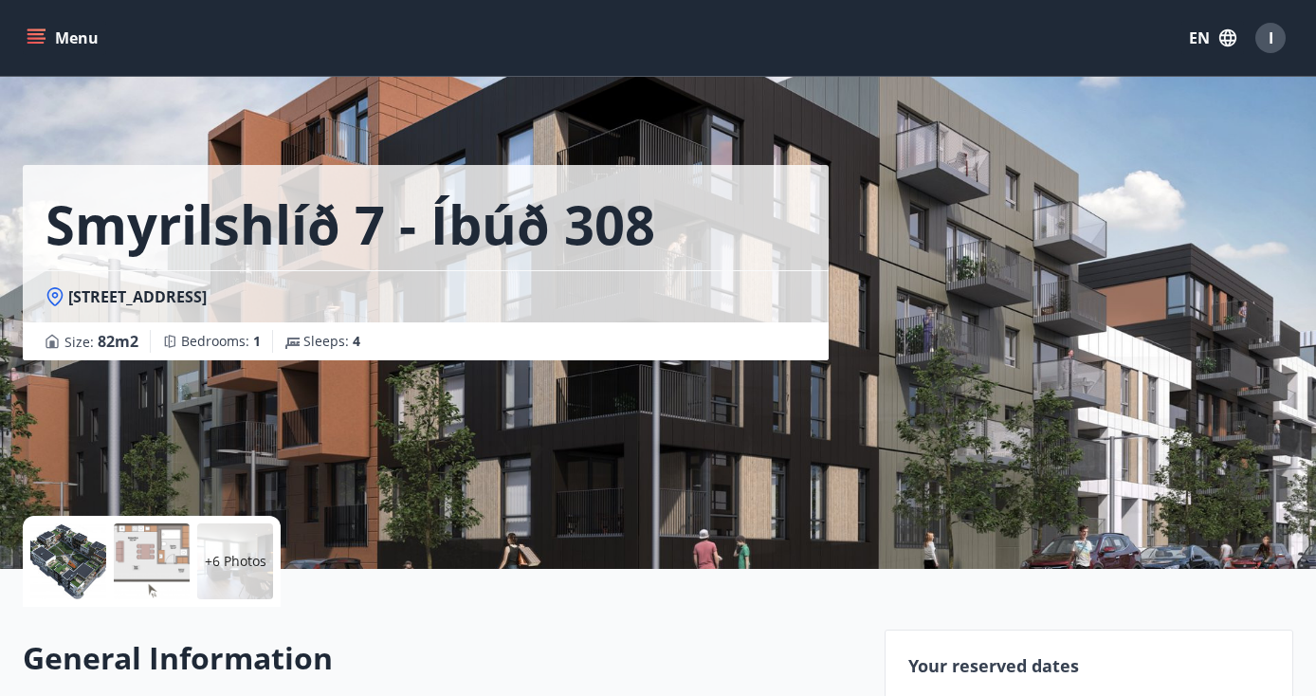
scroll to position [422, 0]
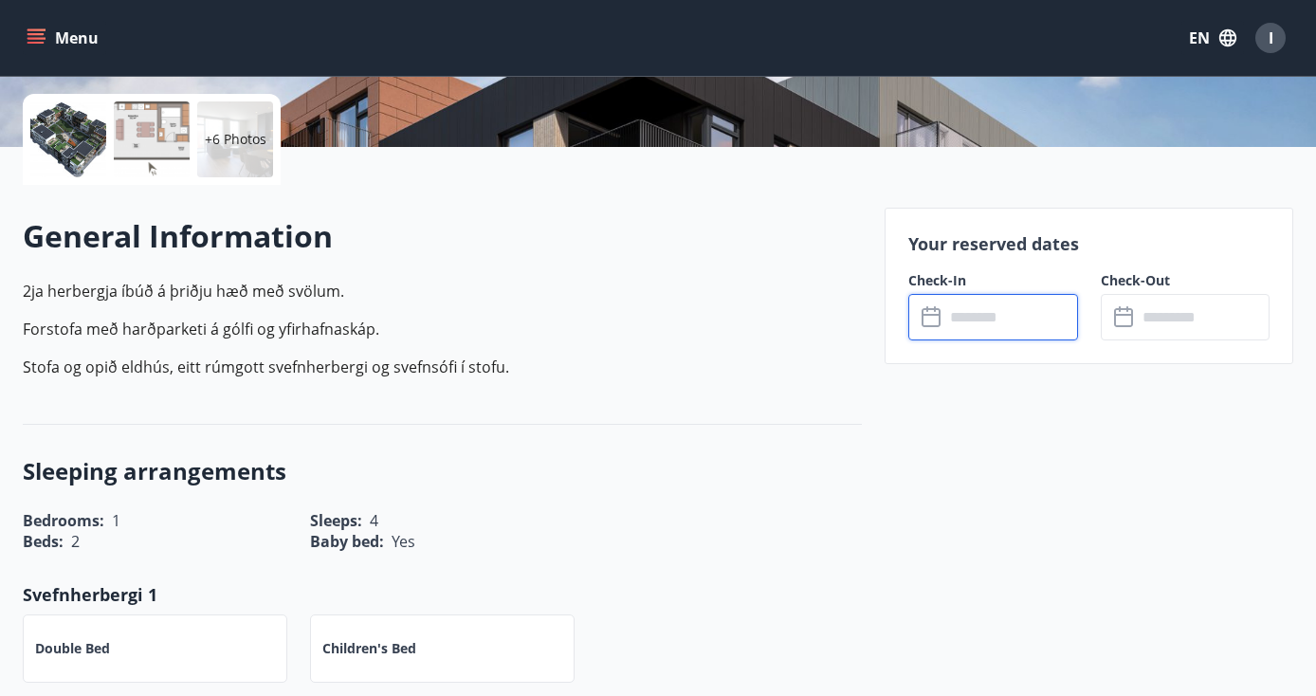
click at [1045, 327] on input "text" at bounding box center [1010, 317] width 133 height 46
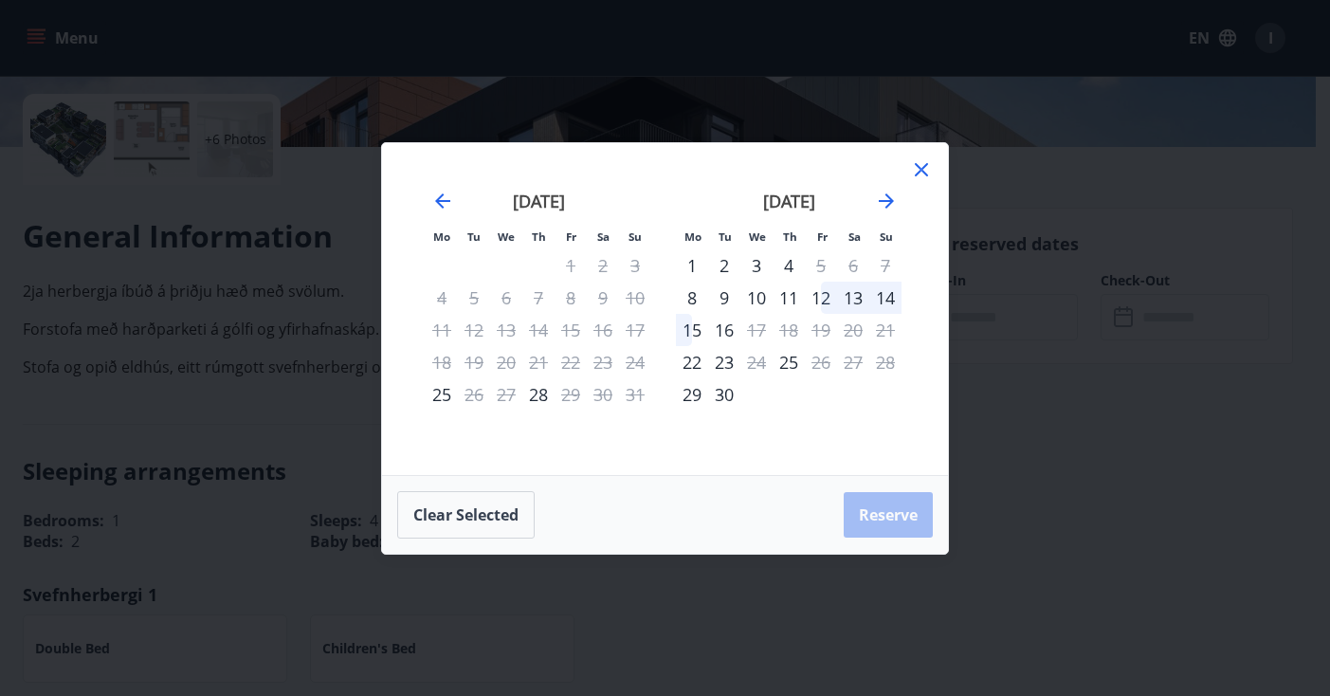
click at [854, 270] on div "6" at bounding box center [853, 265] width 32 height 32
click at [796, 262] on div "4" at bounding box center [789, 265] width 32 height 32
click at [789, 264] on div "4" at bounding box center [789, 265] width 32 height 32
click at [924, 180] on icon at bounding box center [921, 169] width 23 height 23
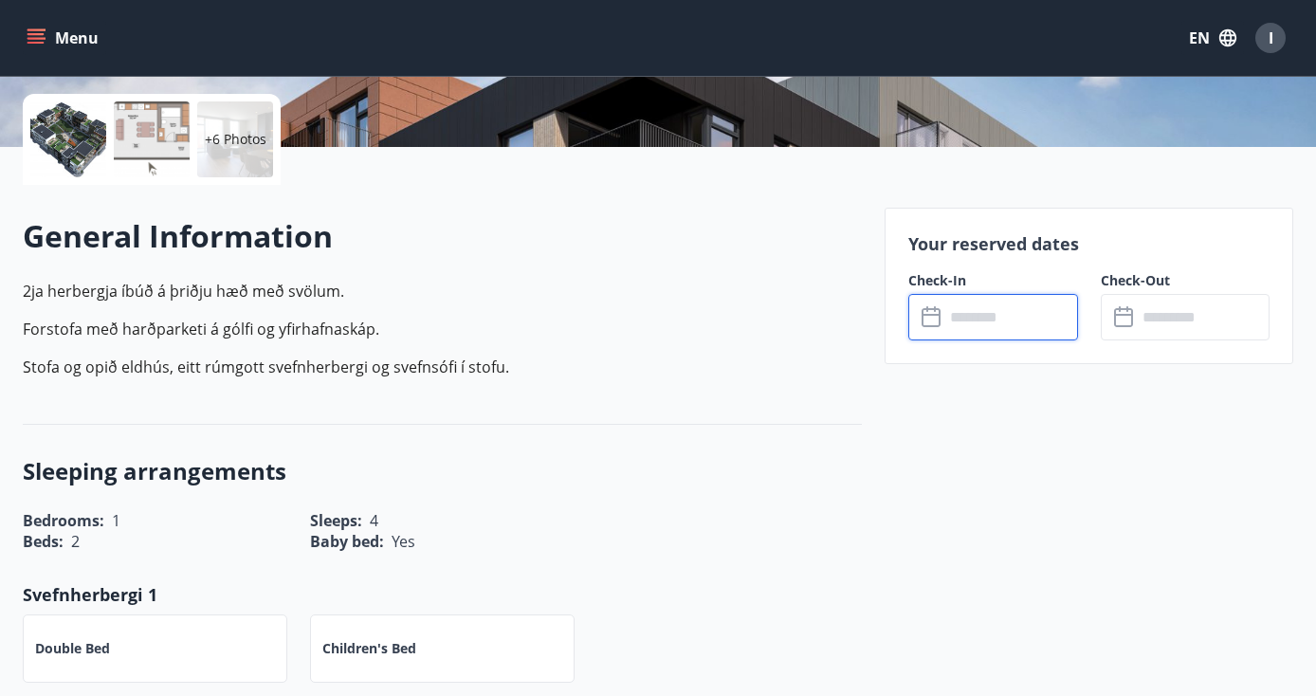
click at [977, 321] on input "text" at bounding box center [1010, 317] width 133 height 46
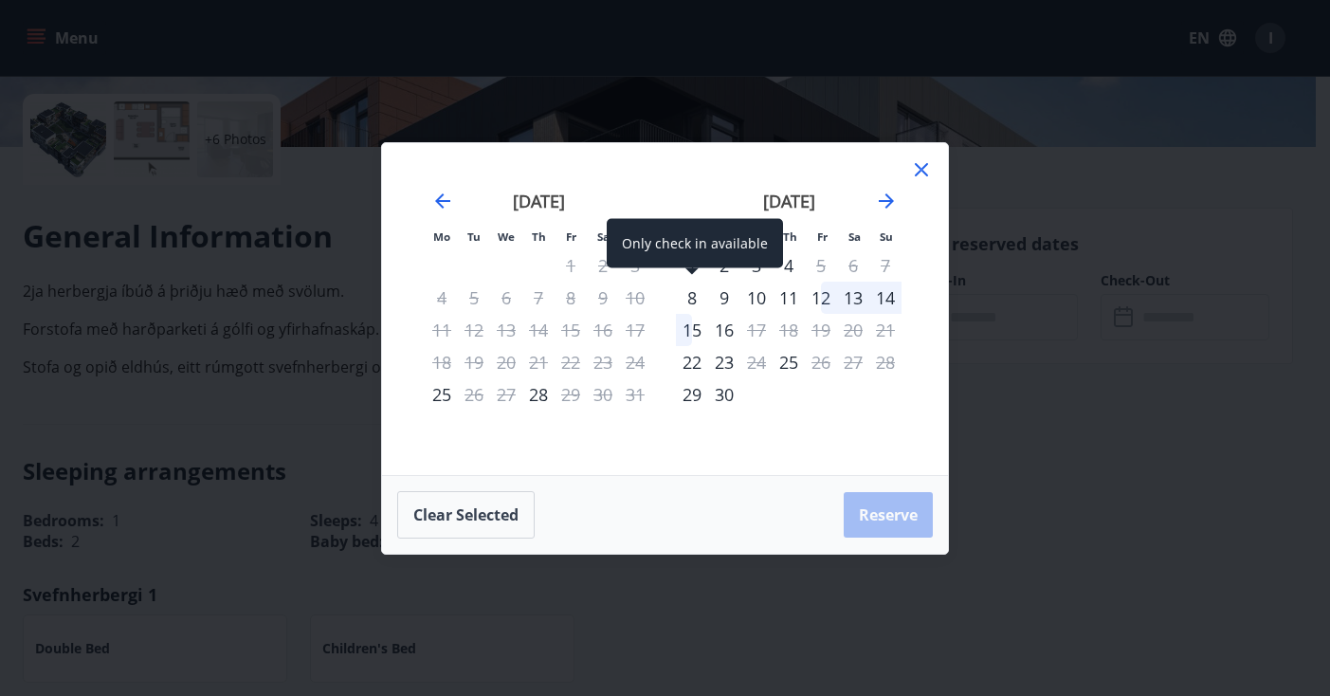
click at [700, 294] on div "8" at bounding box center [692, 298] width 32 height 32
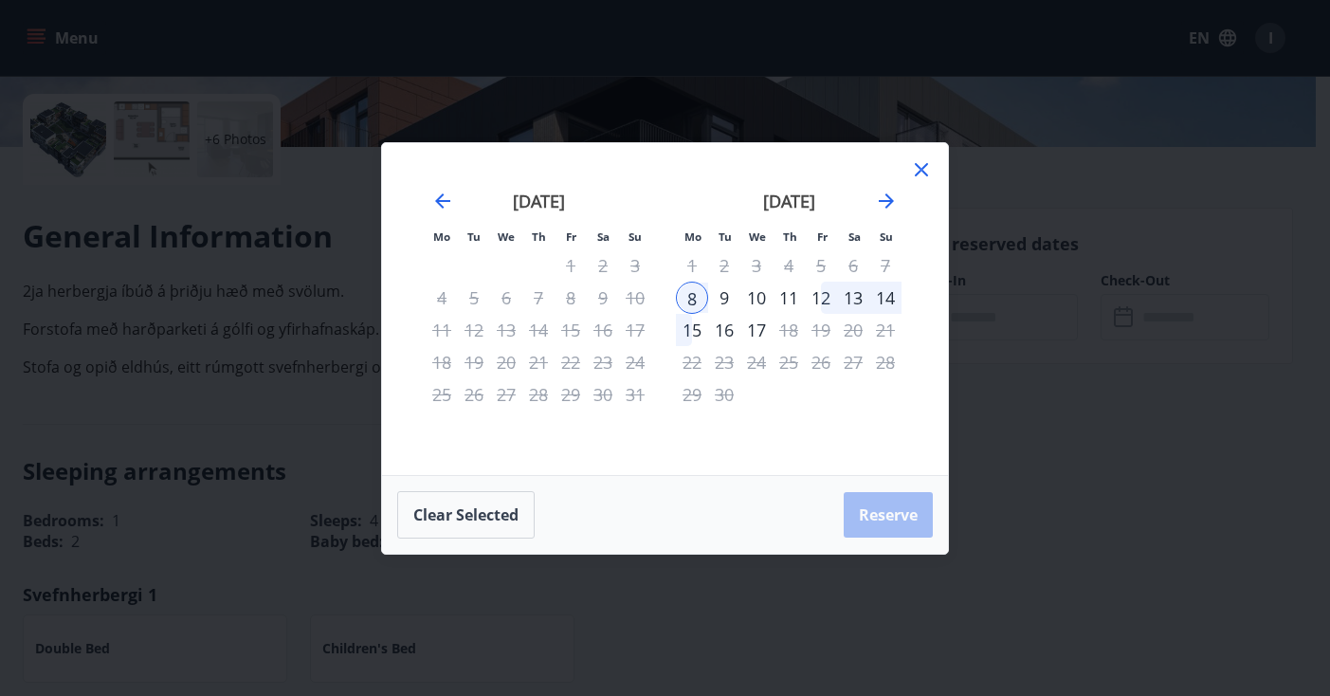
click at [885, 307] on div "14" at bounding box center [885, 298] width 32 height 32
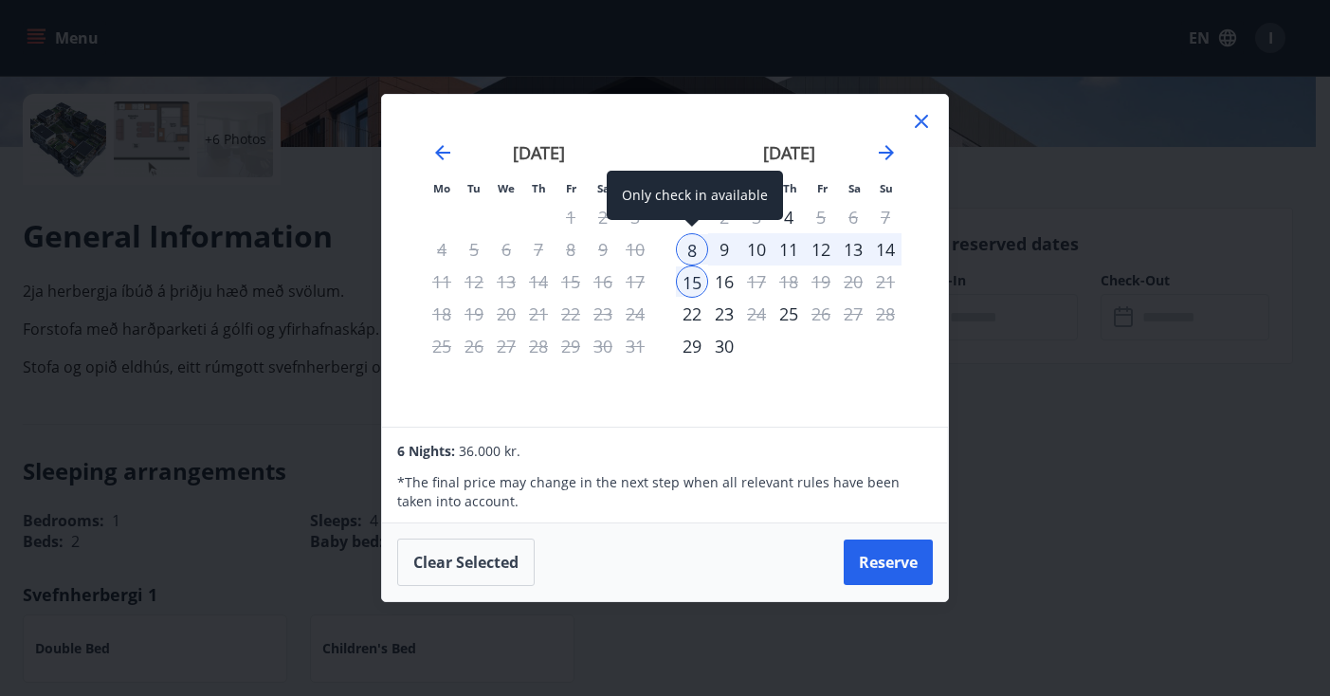
click at [695, 250] on div "8" at bounding box center [692, 249] width 32 height 32
click at [850, 252] on div "13" at bounding box center [853, 249] width 32 height 32
click at [917, 133] on div at bounding box center [921, 124] width 23 height 28
click at [929, 119] on icon at bounding box center [921, 121] width 23 height 23
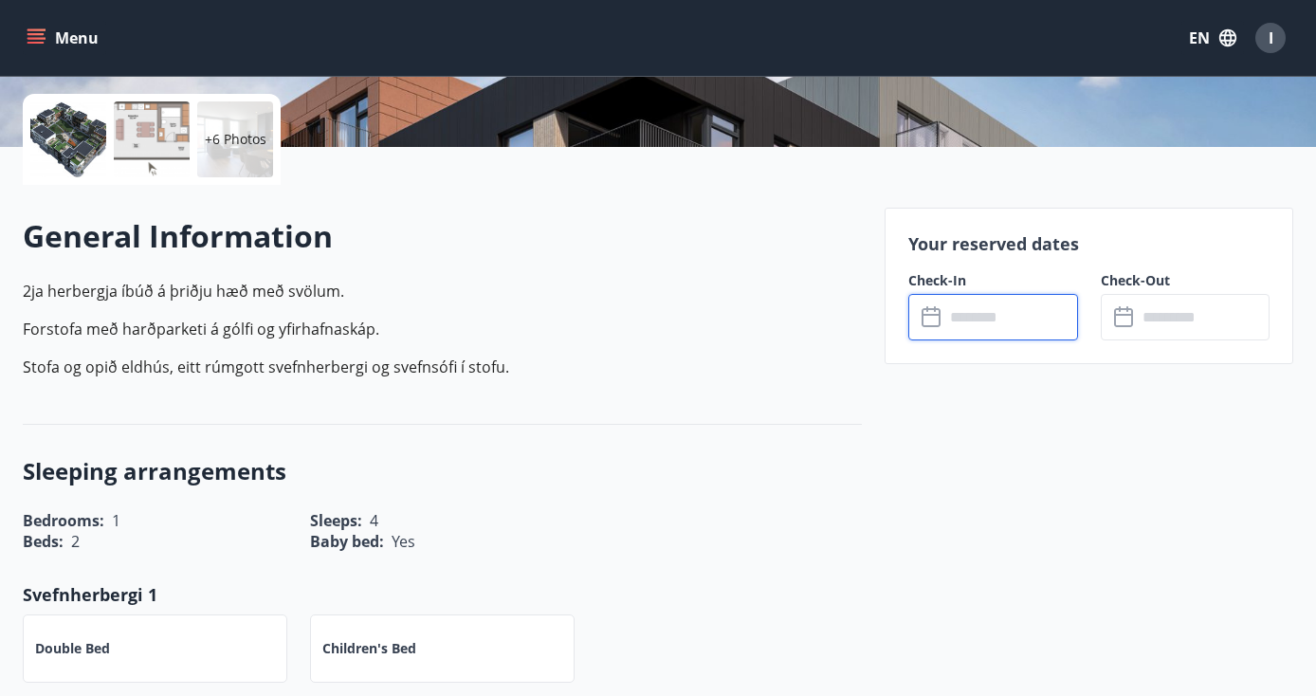
click at [972, 309] on input "text" at bounding box center [1010, 317] width 133 height 46
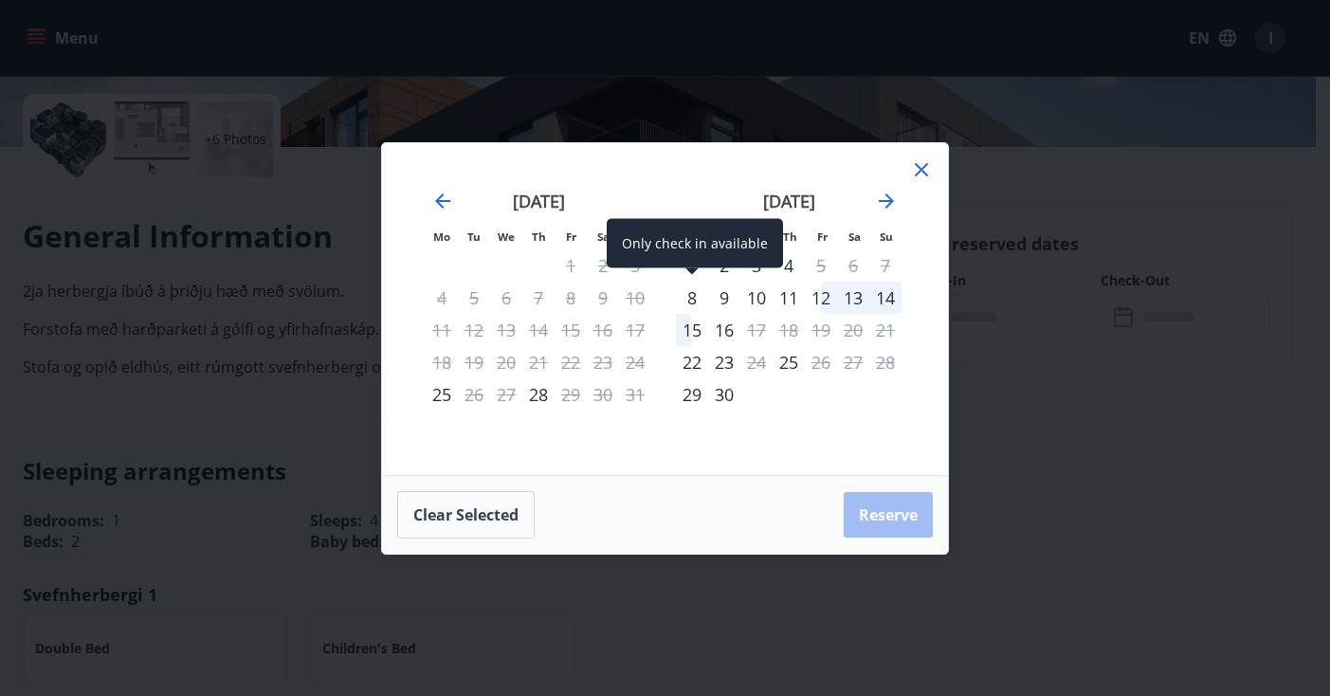
click at [699, 297] on div "8" at bounding box center [692, 298] width 32 height 32
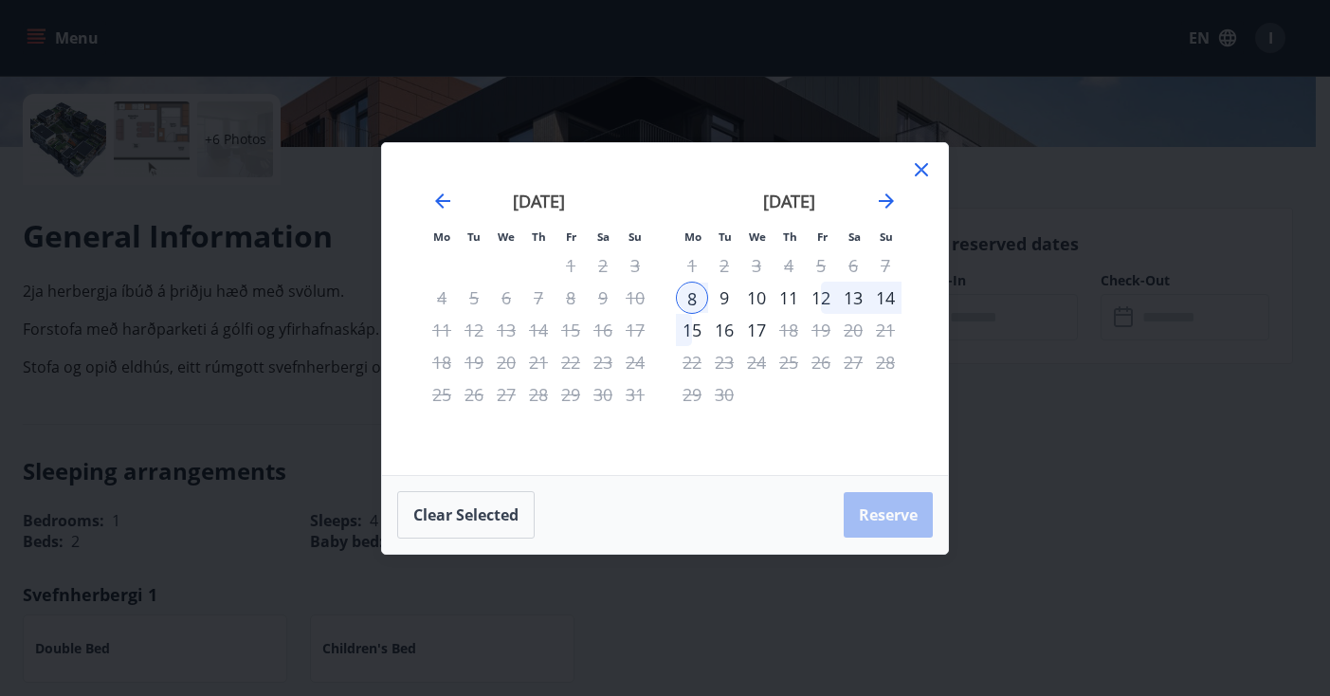
click at [896, 298] on div "14" at bounding box center [885, 298] width 32 height 32
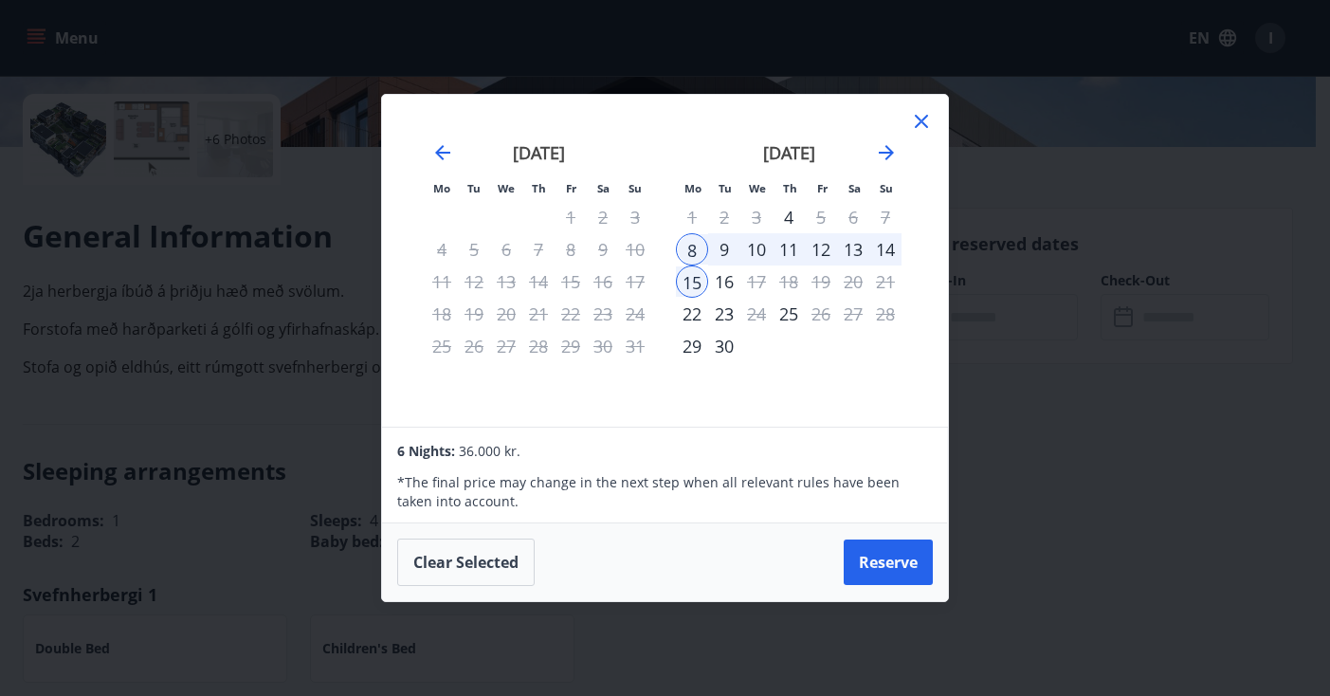
click at [925, 137] on div at bounding box center [921, 124] width 23 height 28
click at [924, 124] on icon at bounding box center [921, 121] width 13 height 13
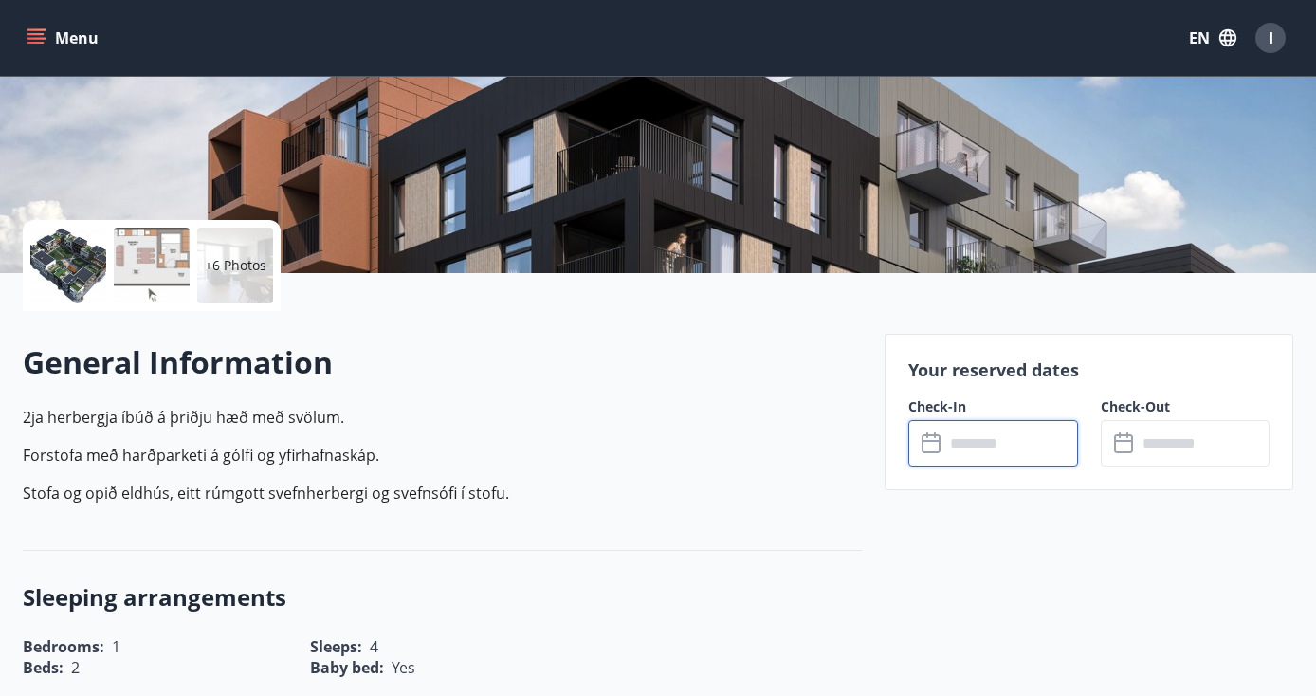
scroll to position [0, 0]
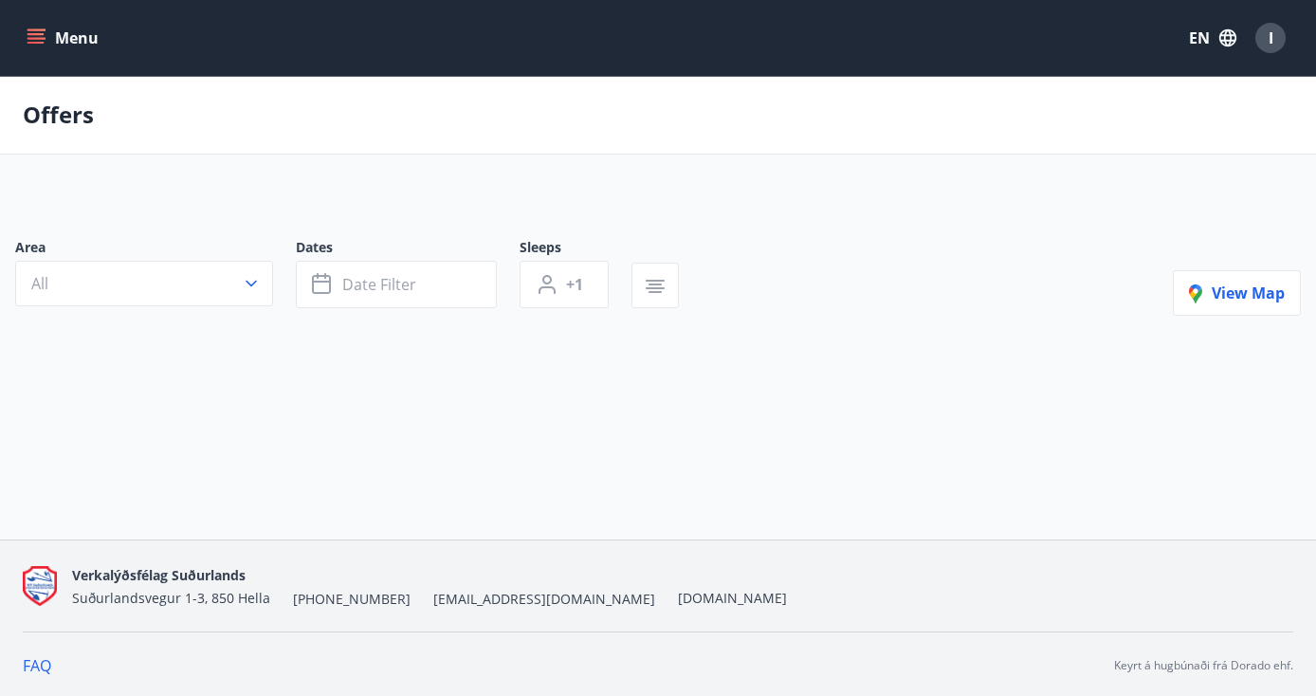
type input "*"
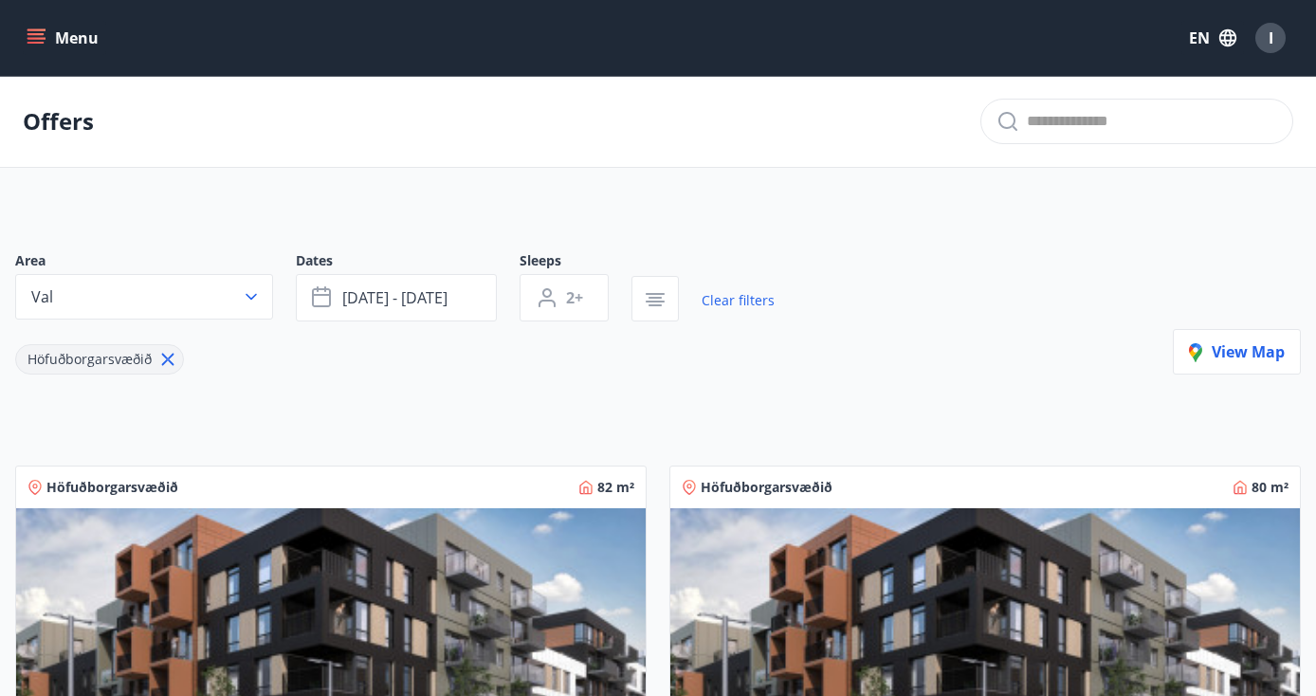
scroll to position [666, 0]
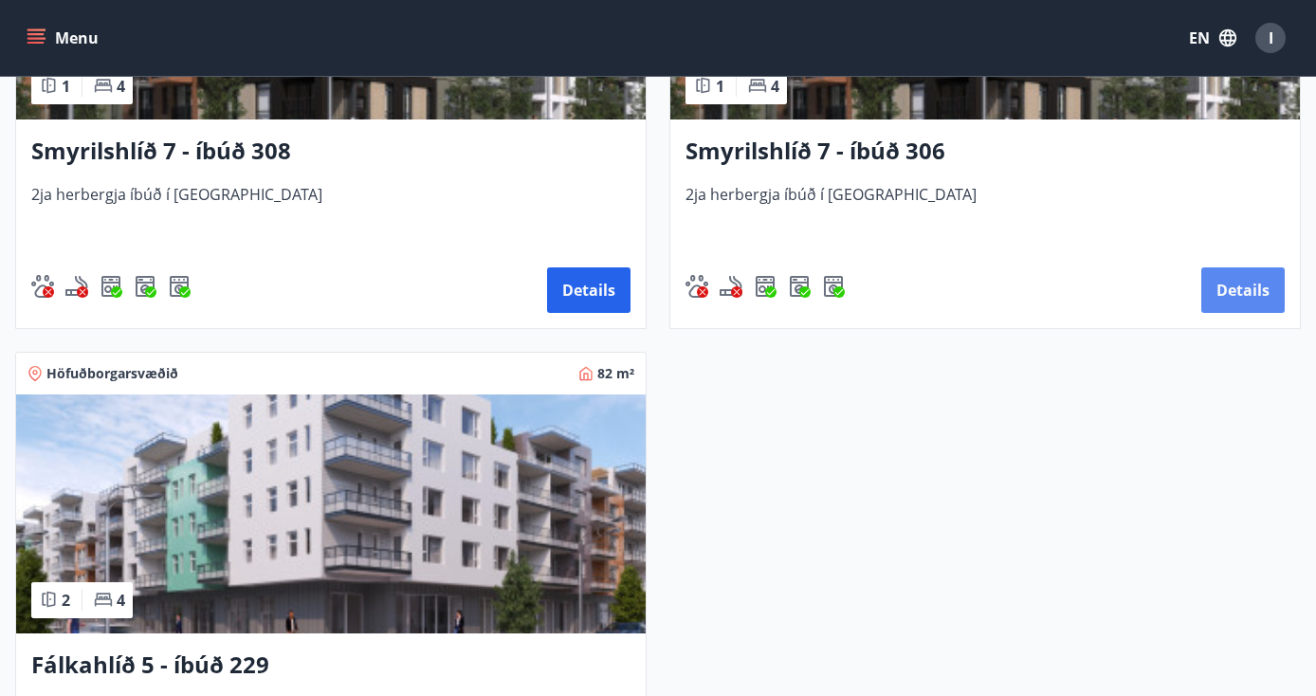
click at [1219, 284] on button "Details" at bounding box center [1242, 290] width 83 height 46
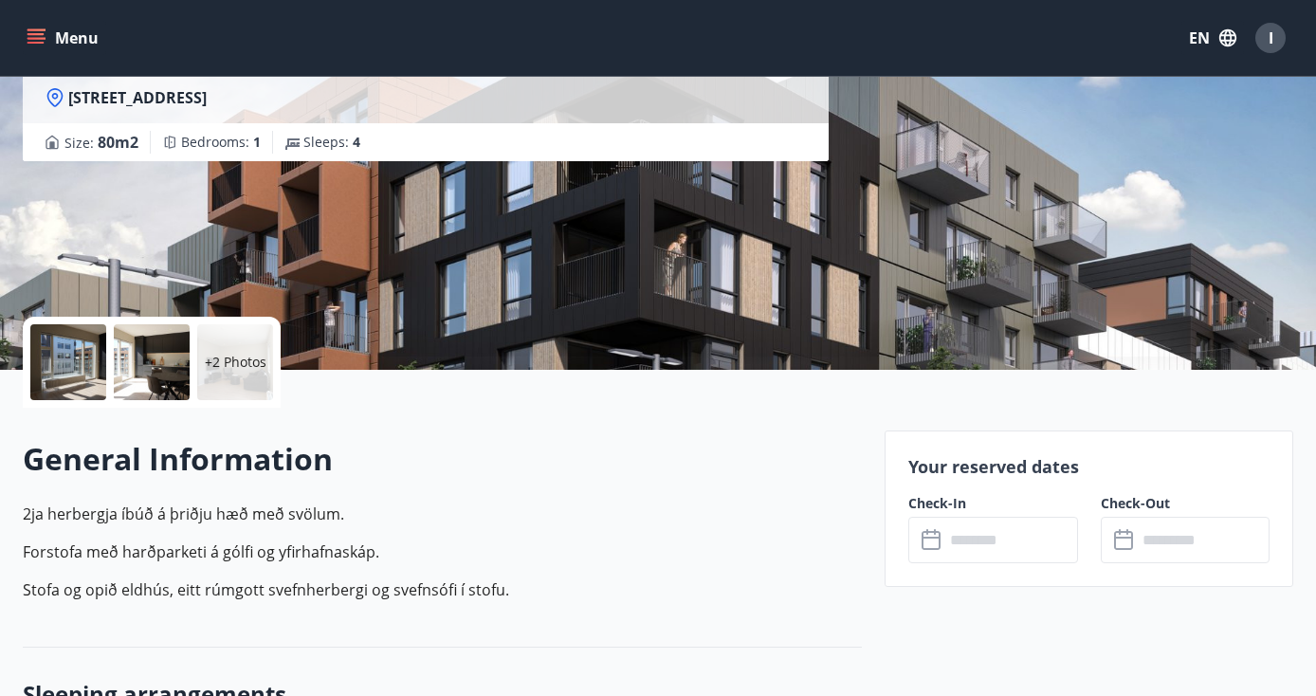
scroll to position [235, 0]
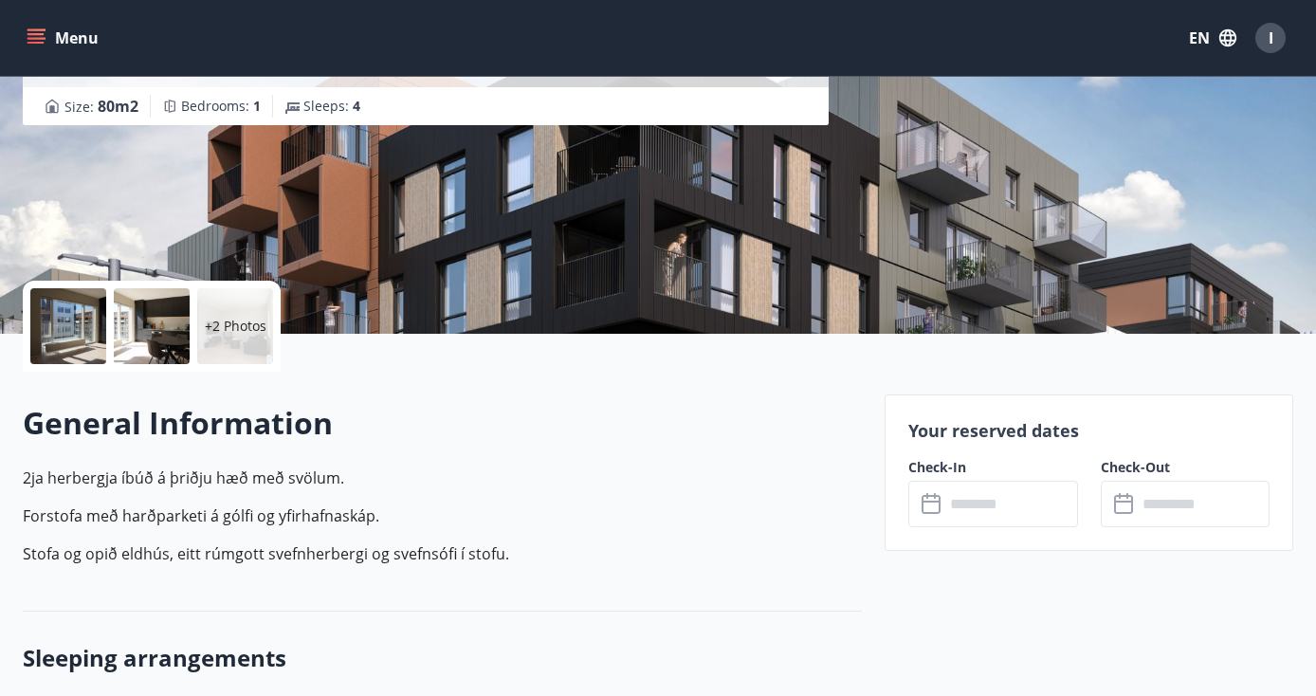
click at [1004, 507] on input "text" at bounding box center [1010, 504] width 133 height 46
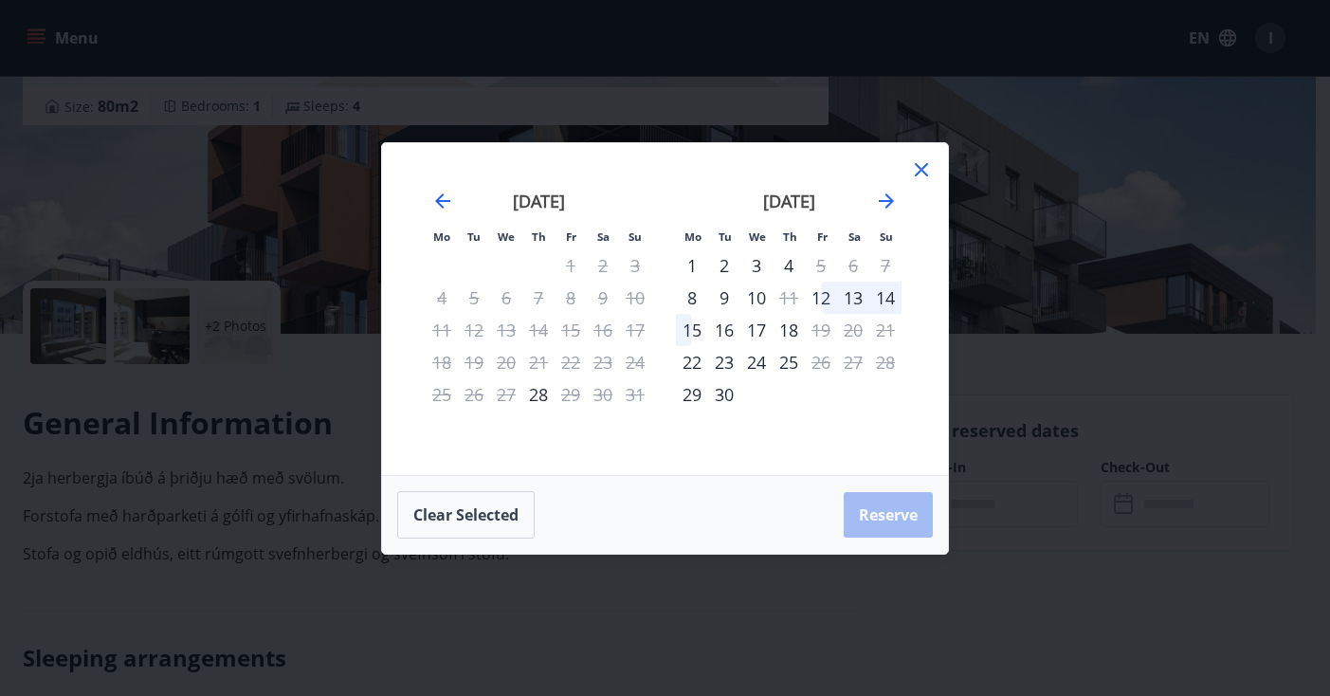
click at [928, 168] on icon at bounding box center [921, 169] width 23 height 23
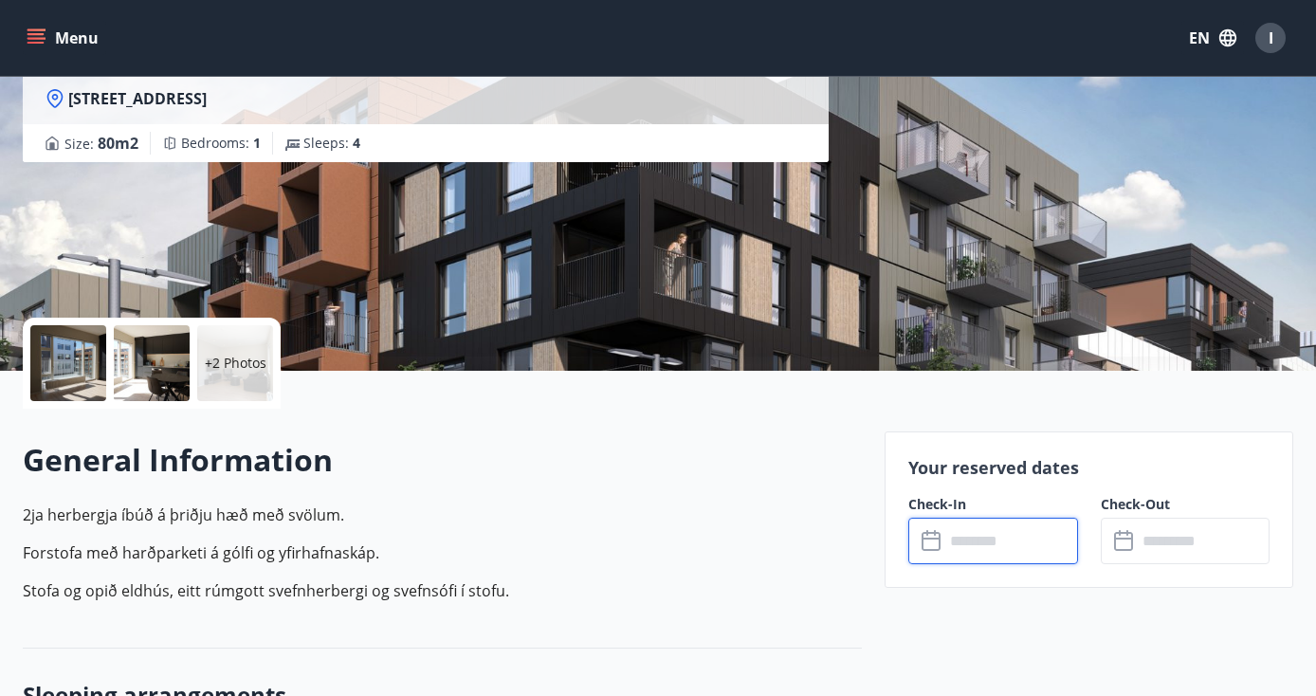
scroll to position [0, 0]
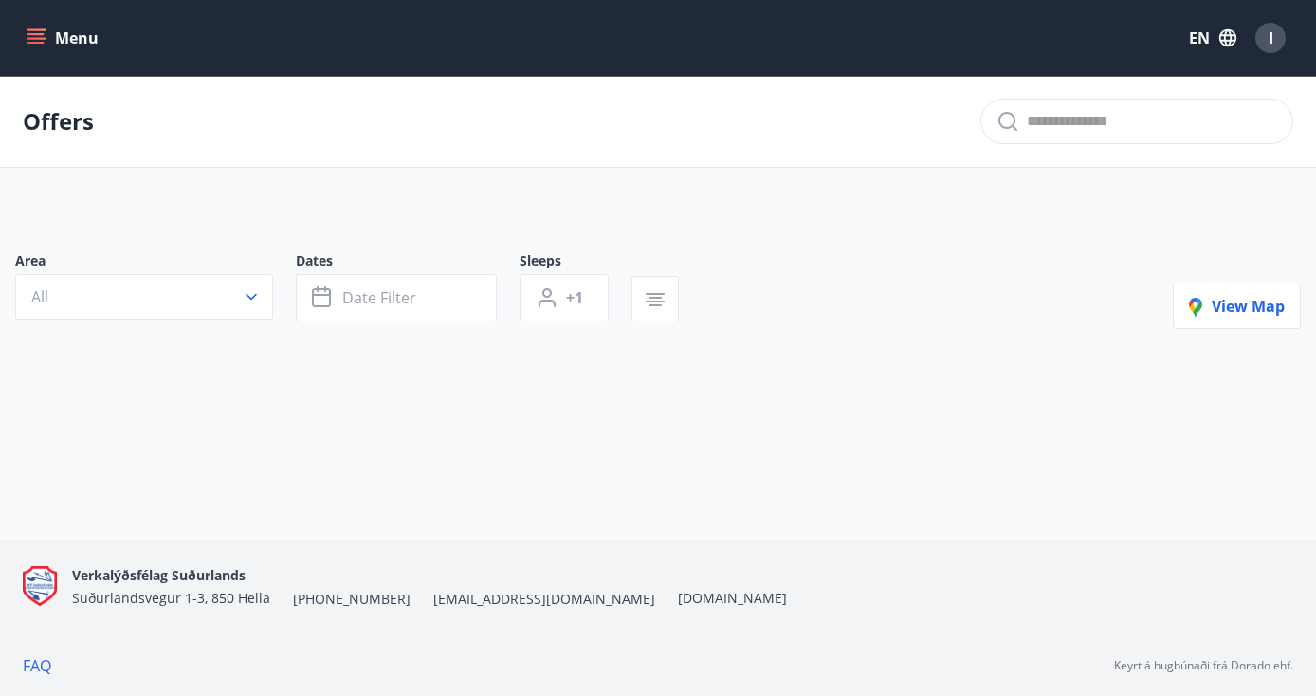
type input "*"
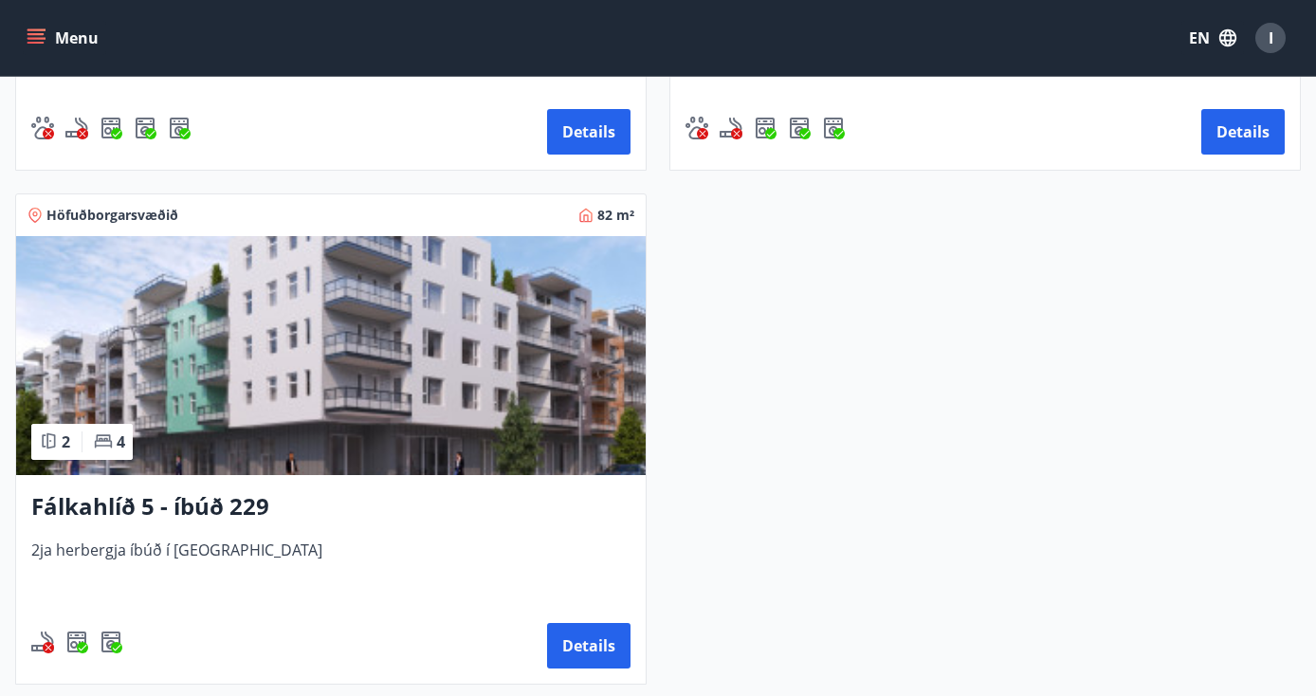
click at [164, 421] on img at bounding box center [331, 355] width 630 height 239
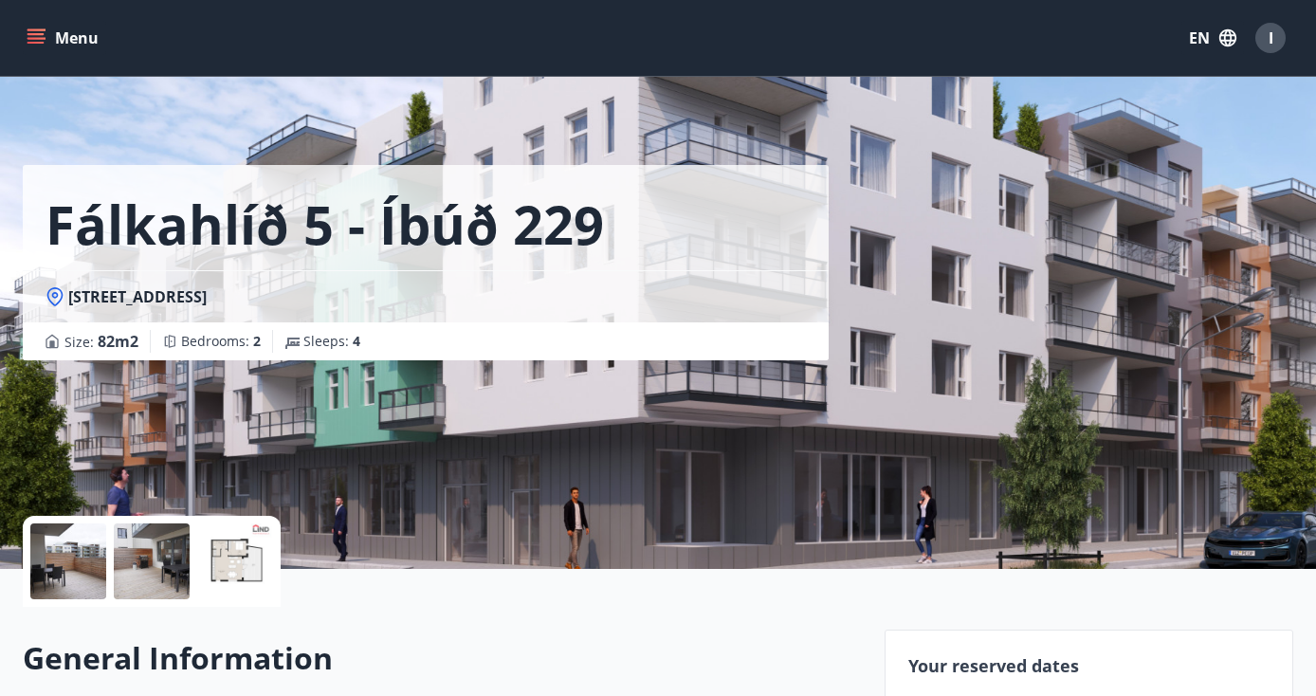
scroll to position [418, 0]
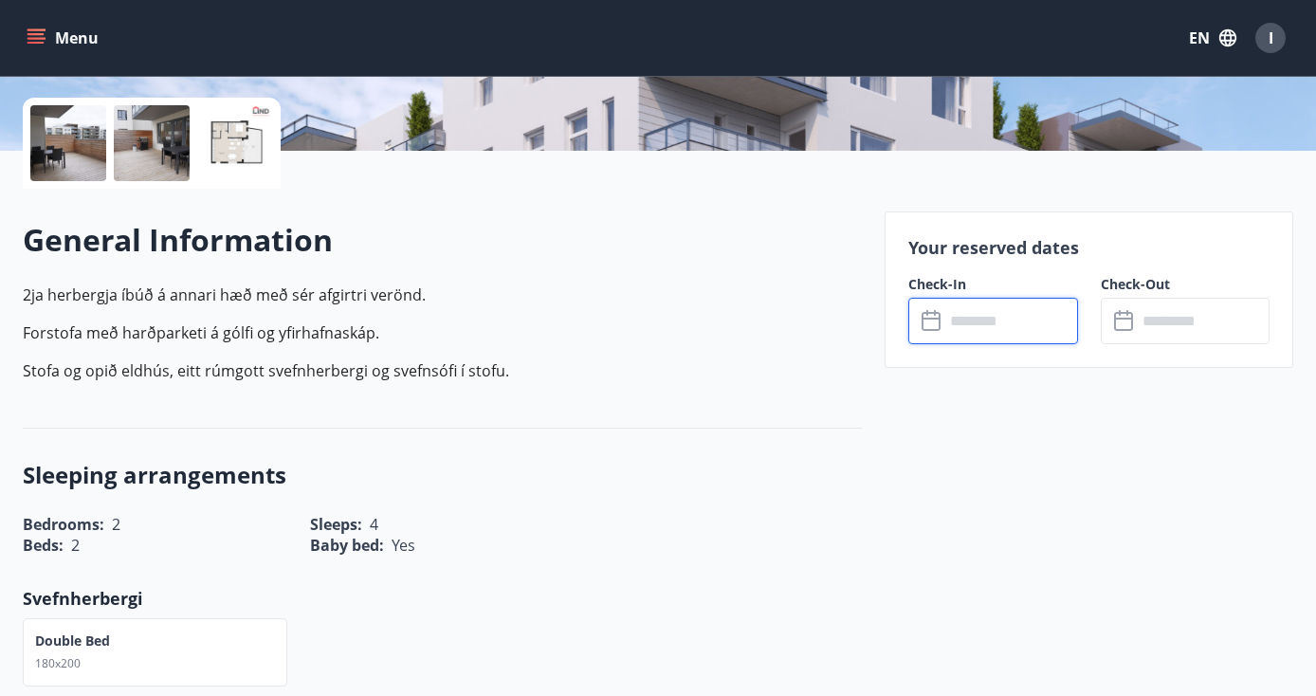
click at [990, 329] on input "text" at bounding box center [1010, 321] width 133 height 46
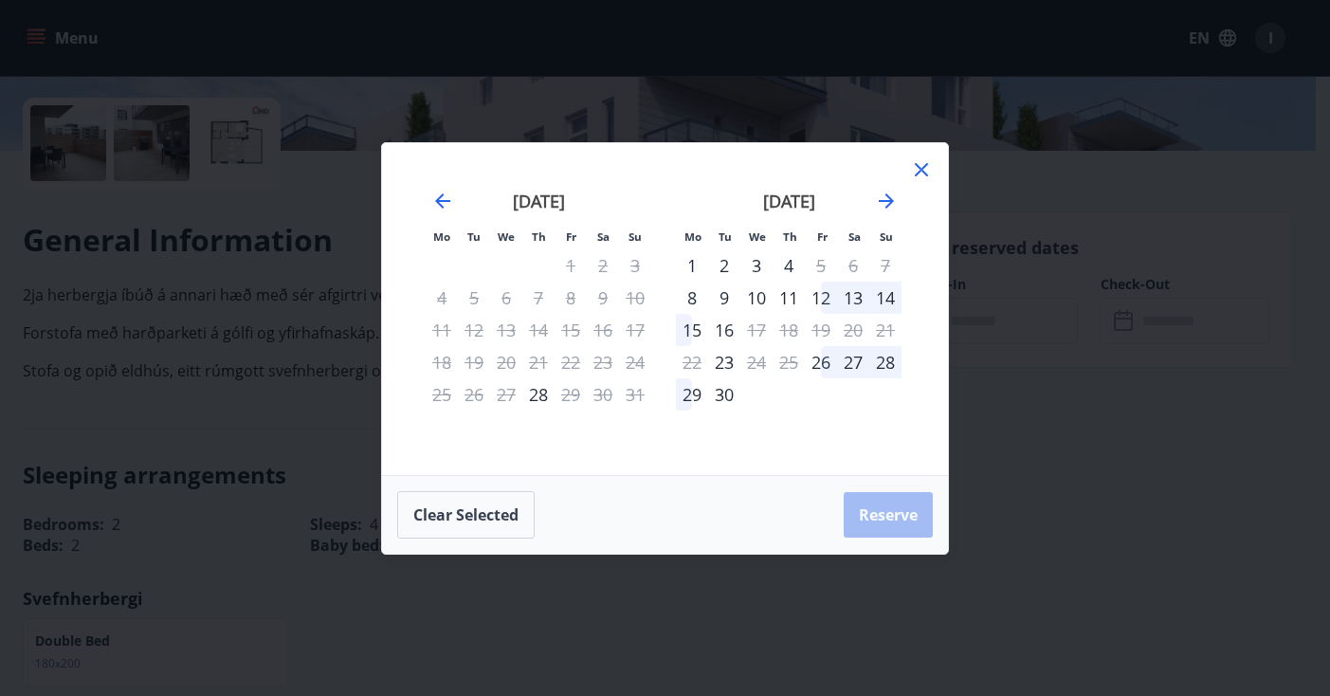
click at [1099, 265] on div "Mo Tu We Th Fr Sa Su Mo Tu We Th Fr Sa Su [DATE] 1 2 3 4 5 6 7 8 9 10 11 12 13 …" at bounding box center [665, 348] width 1330 height 696
